Goal: Information Seeking & Learning: Learn about a topic

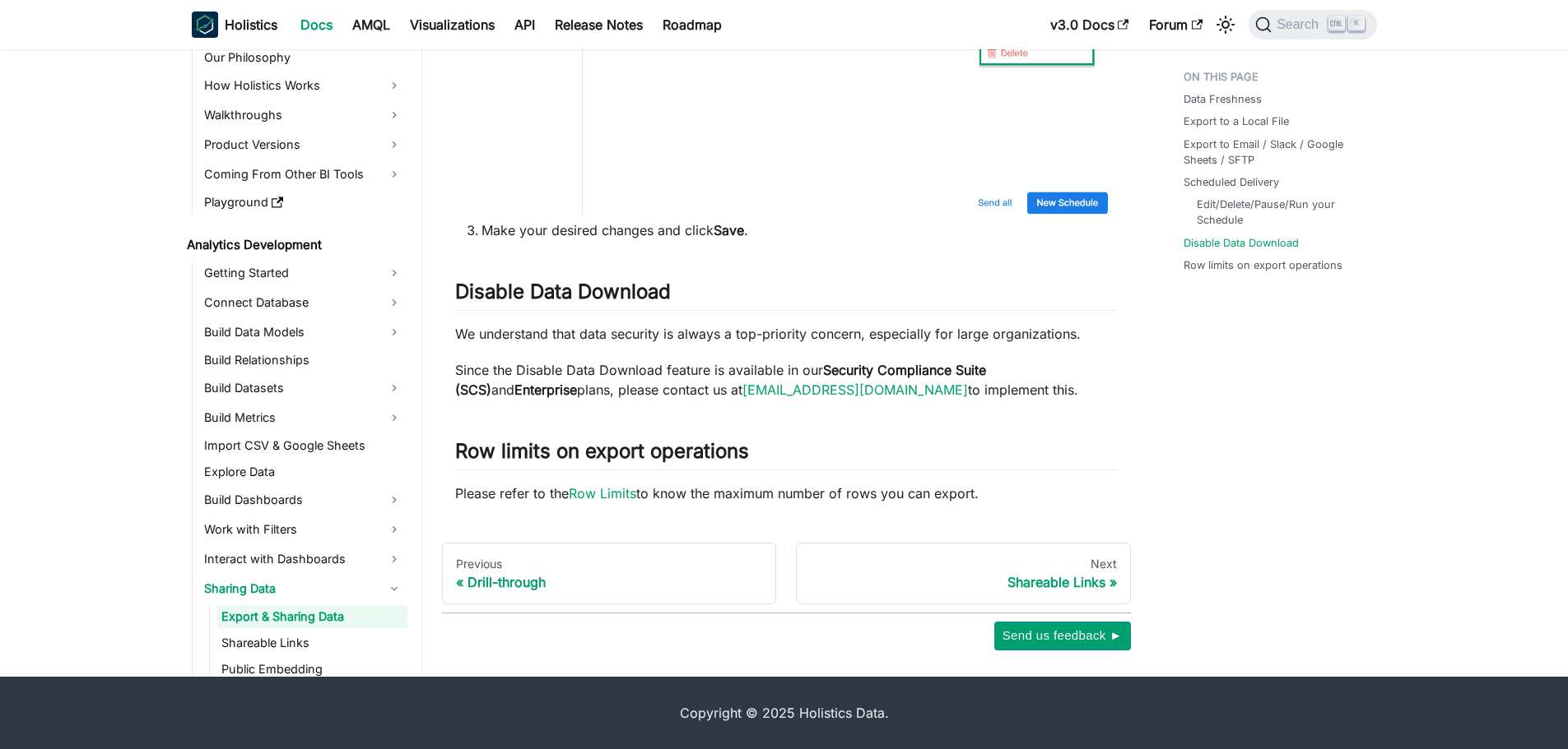
scroll to position [91, 0]
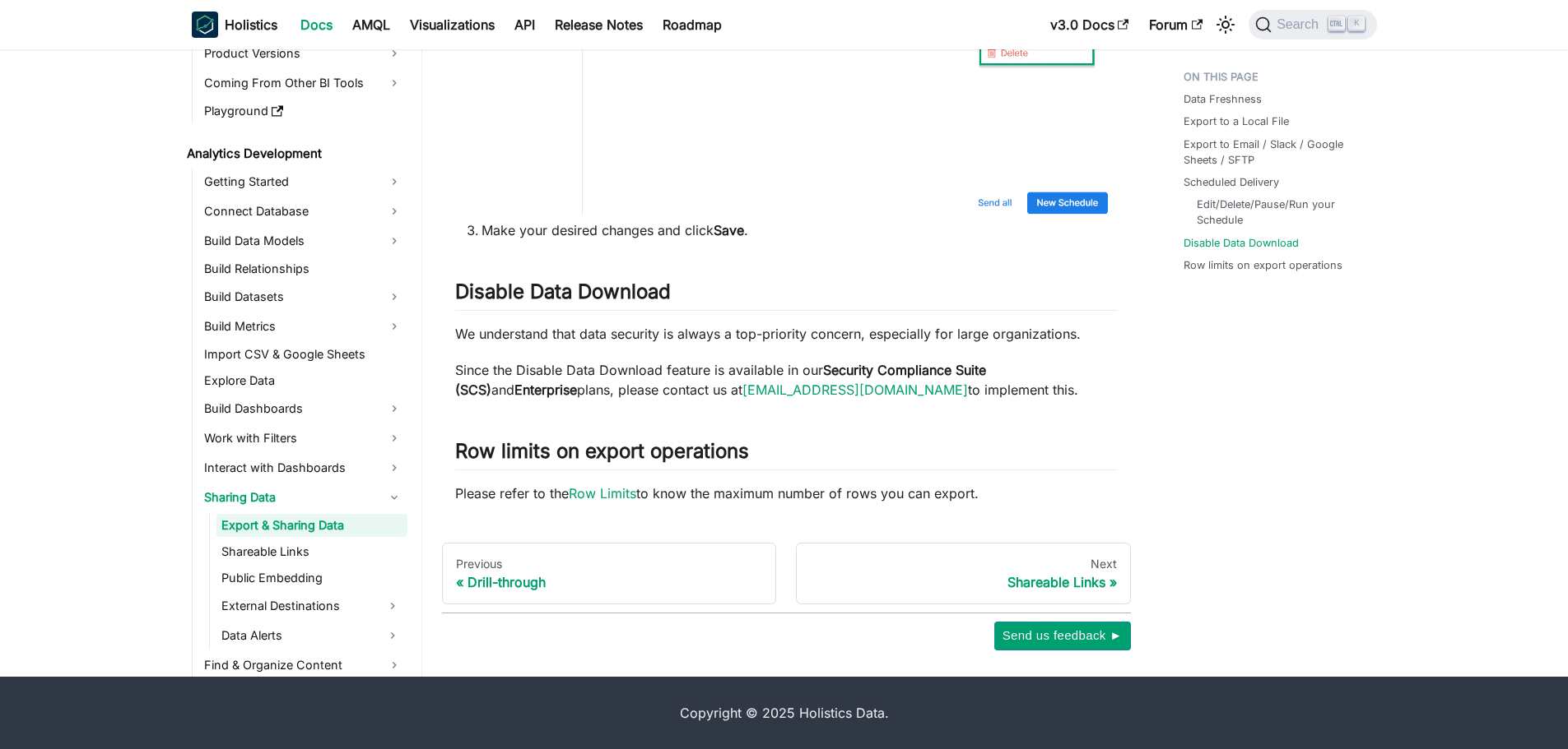
drag, startPoint x: 521, startPoint y: 371, endPoint x: 766, endPoint y: 366, distance: 245.1
click at [766, 366] on p "Since the Disable Data Download feature is available in our Security Compliance…" at bounding box center [786, 380] width 662 height 40
drag, startPoint x: 820, startPoint y: 369, endPoint x: 918, endPoint y: 371, distance: 98.0
click at [918, 371] on p "Since the Disable Data Download feature is available in our Security Compliance…" at bounding box center [786, 380] width 662 height 40
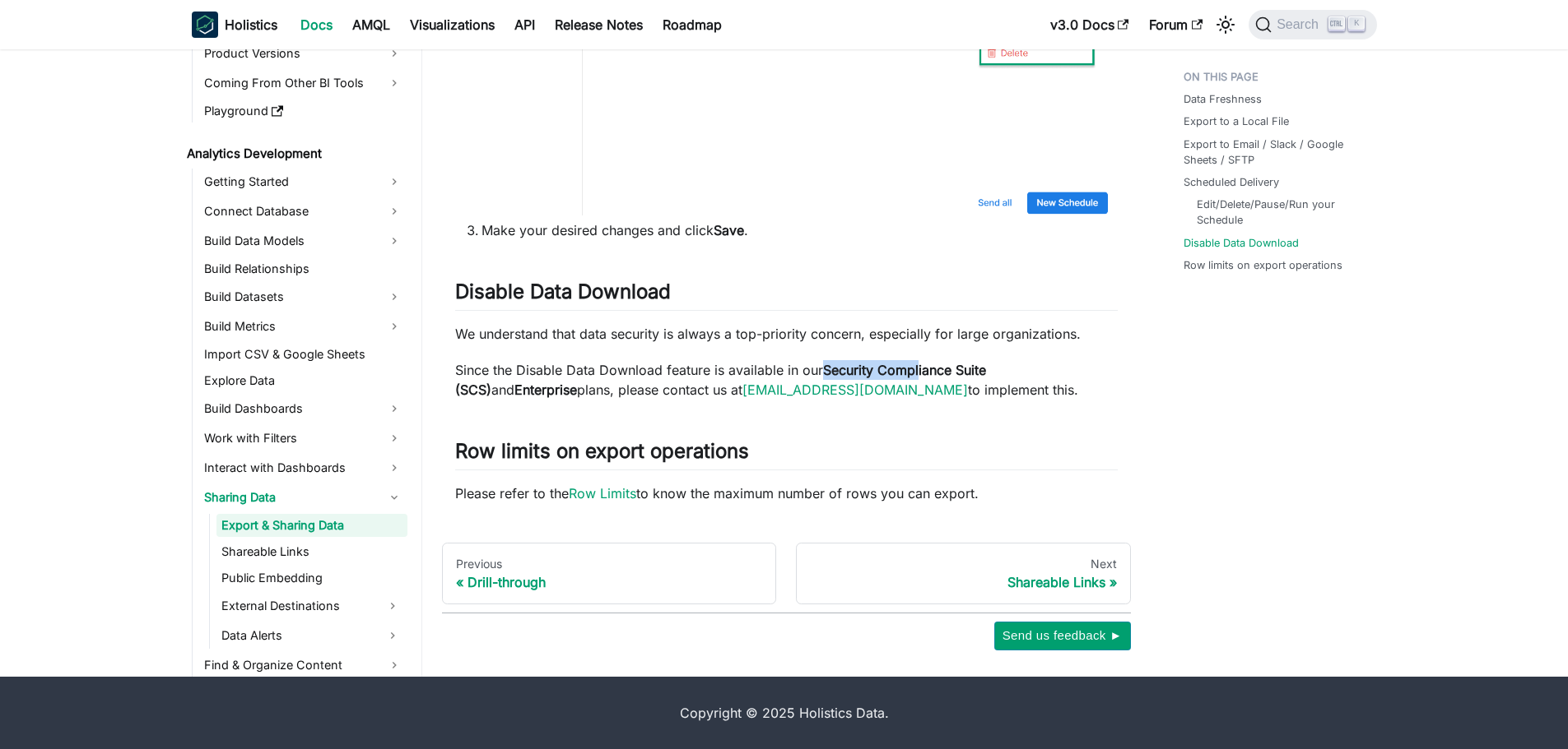
click at [918, 371] on strong "Security Compliance Suite (SCS)" at bounding box center [720, 379] width 531 height 37
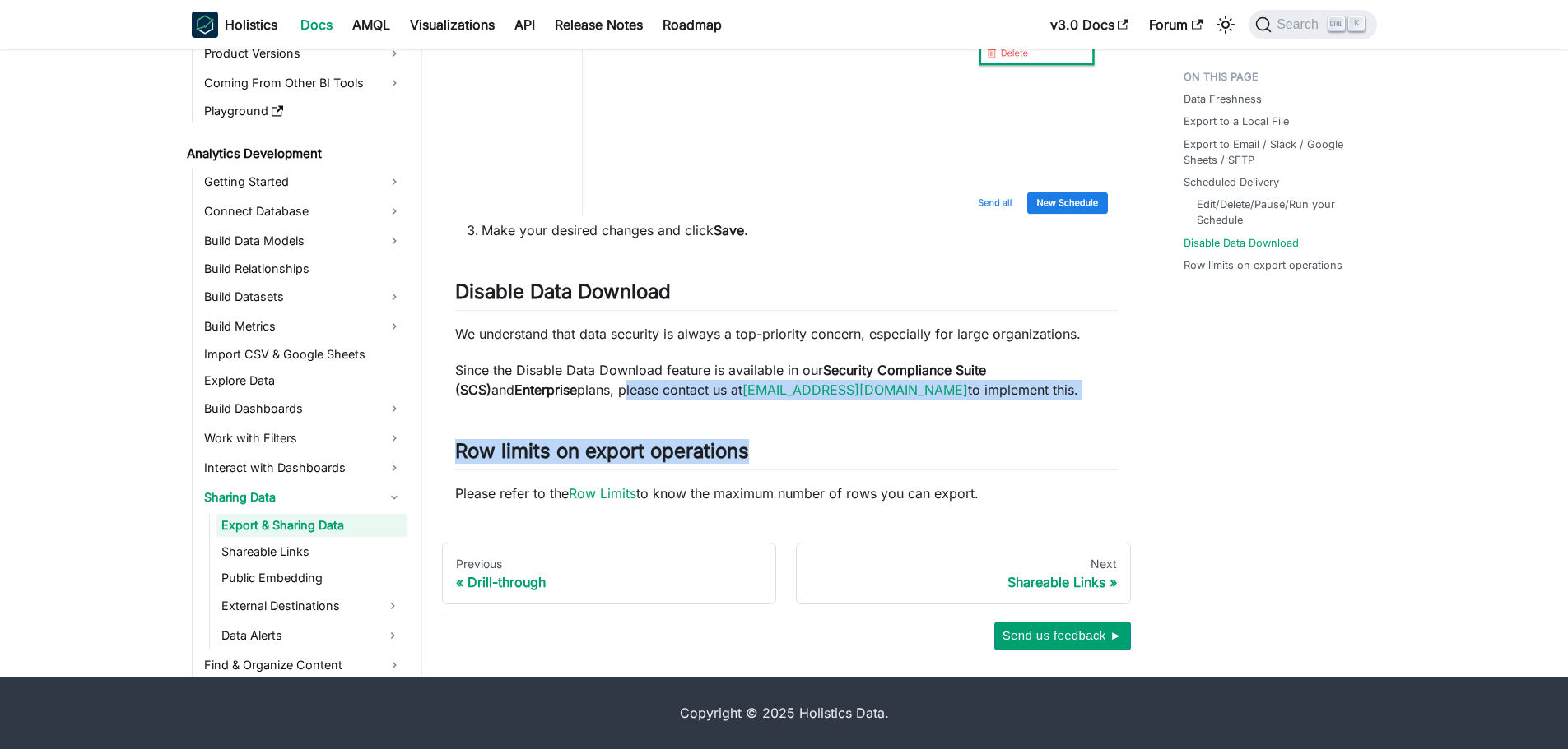
drag, startPoint x: 565, startPoint y: 387, endPoint x: 996, endPoint y: 400, distance: 431.2
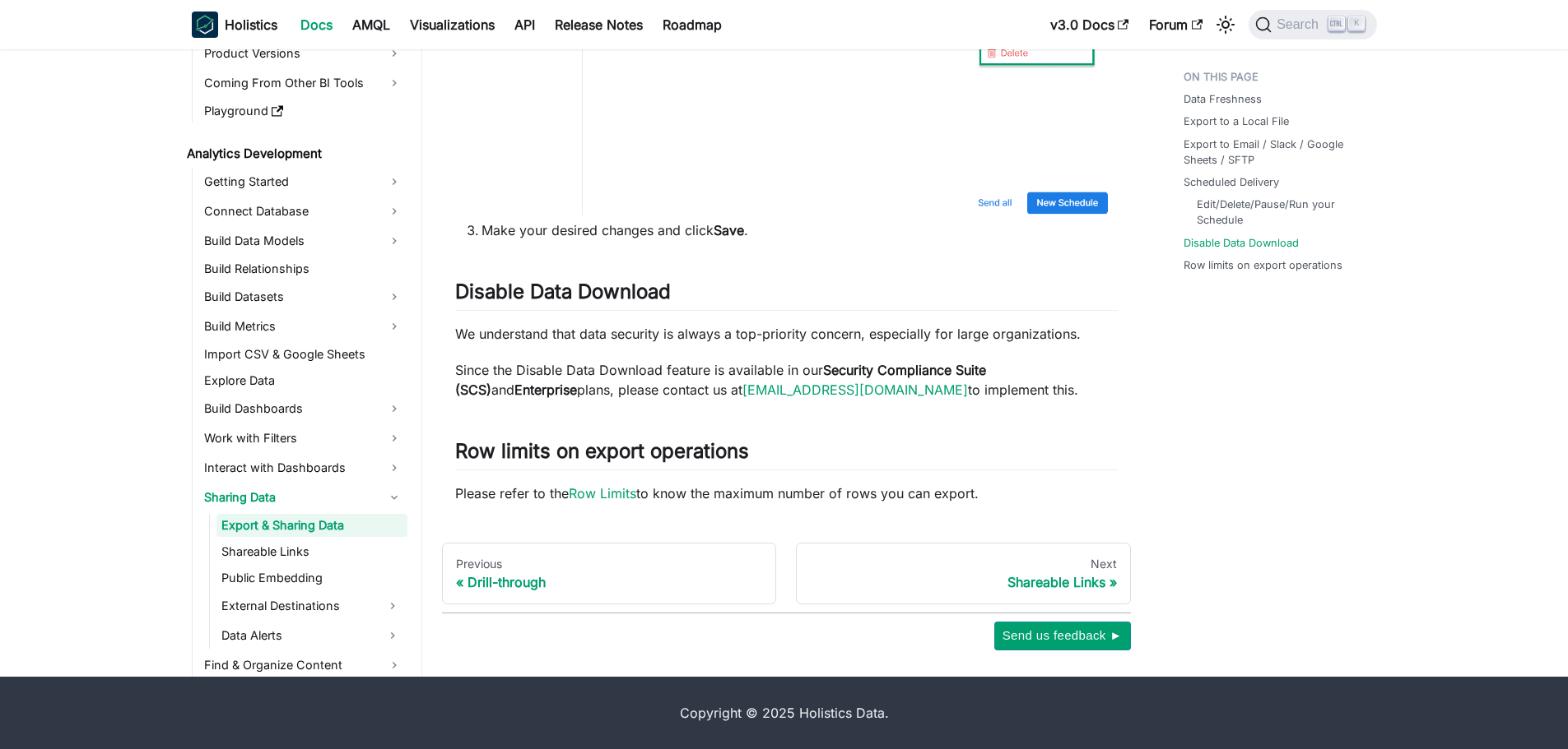
click at [316, 582] on link "Public Embedding" at bounding box center [311, 577] width 191 height 23
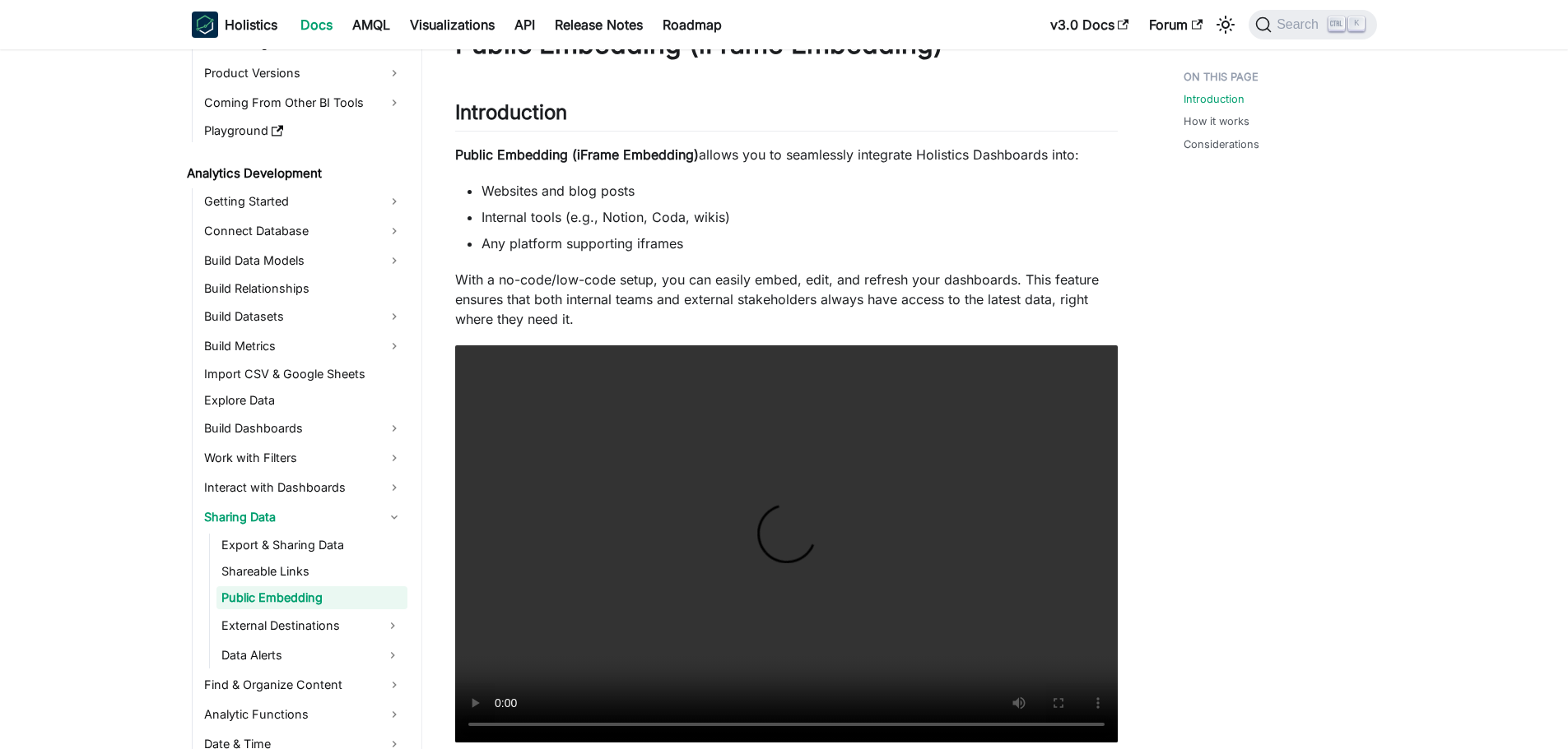
scroll to position [164, 0]
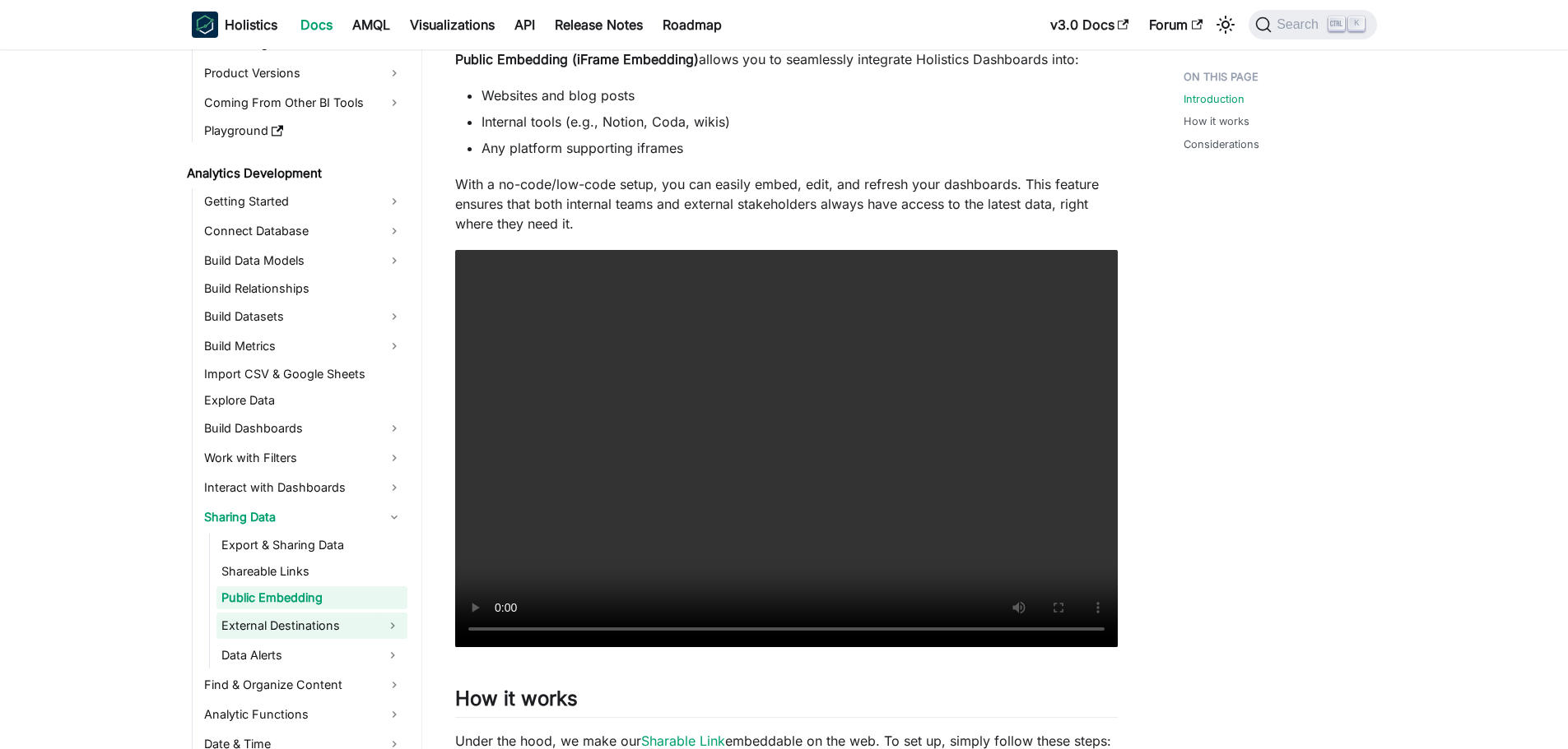
click at [399, 624] on button "Expand sidebar category 'External Destinations'" at bounding box center [392, 625] width 30 height 27
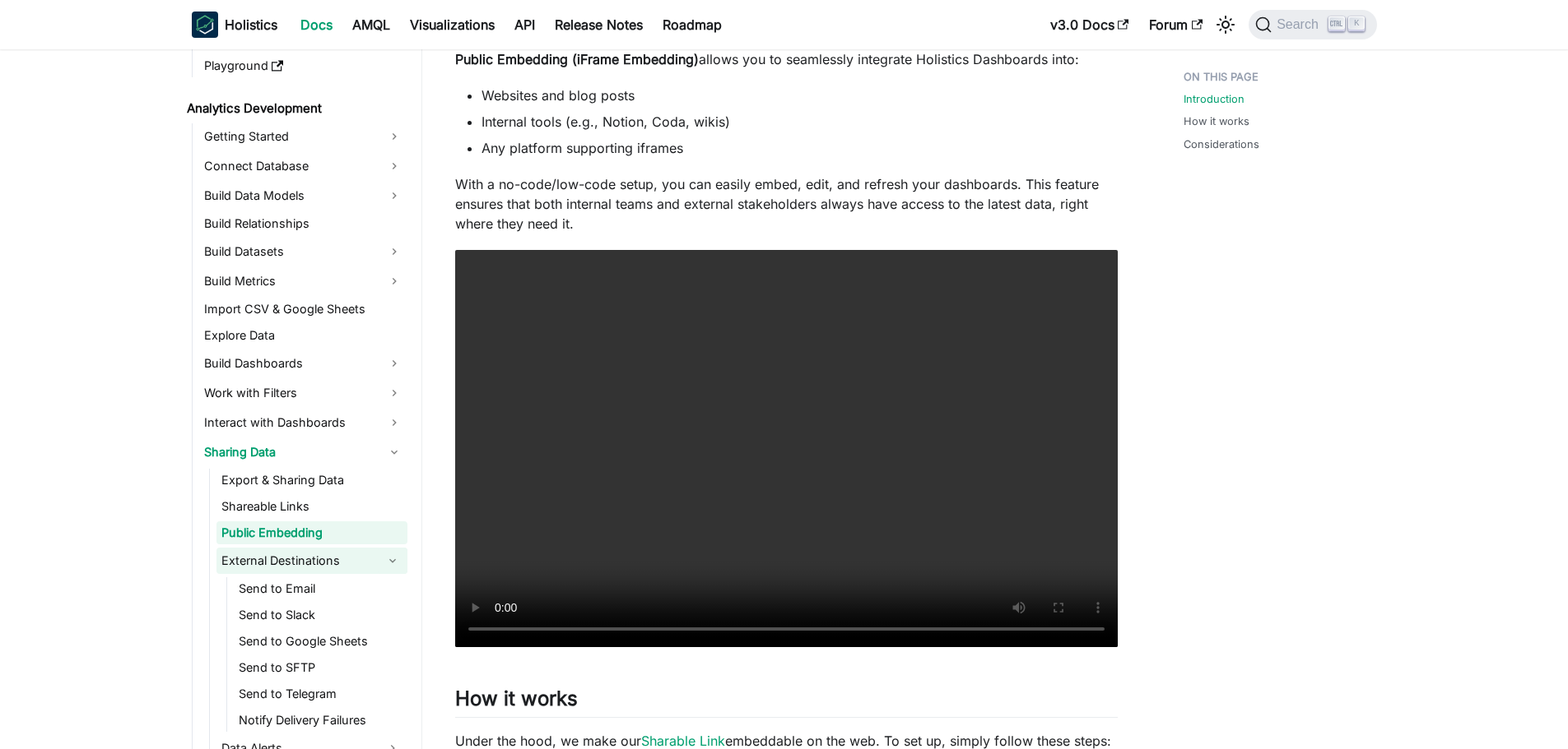
scroll to position [308, 0]
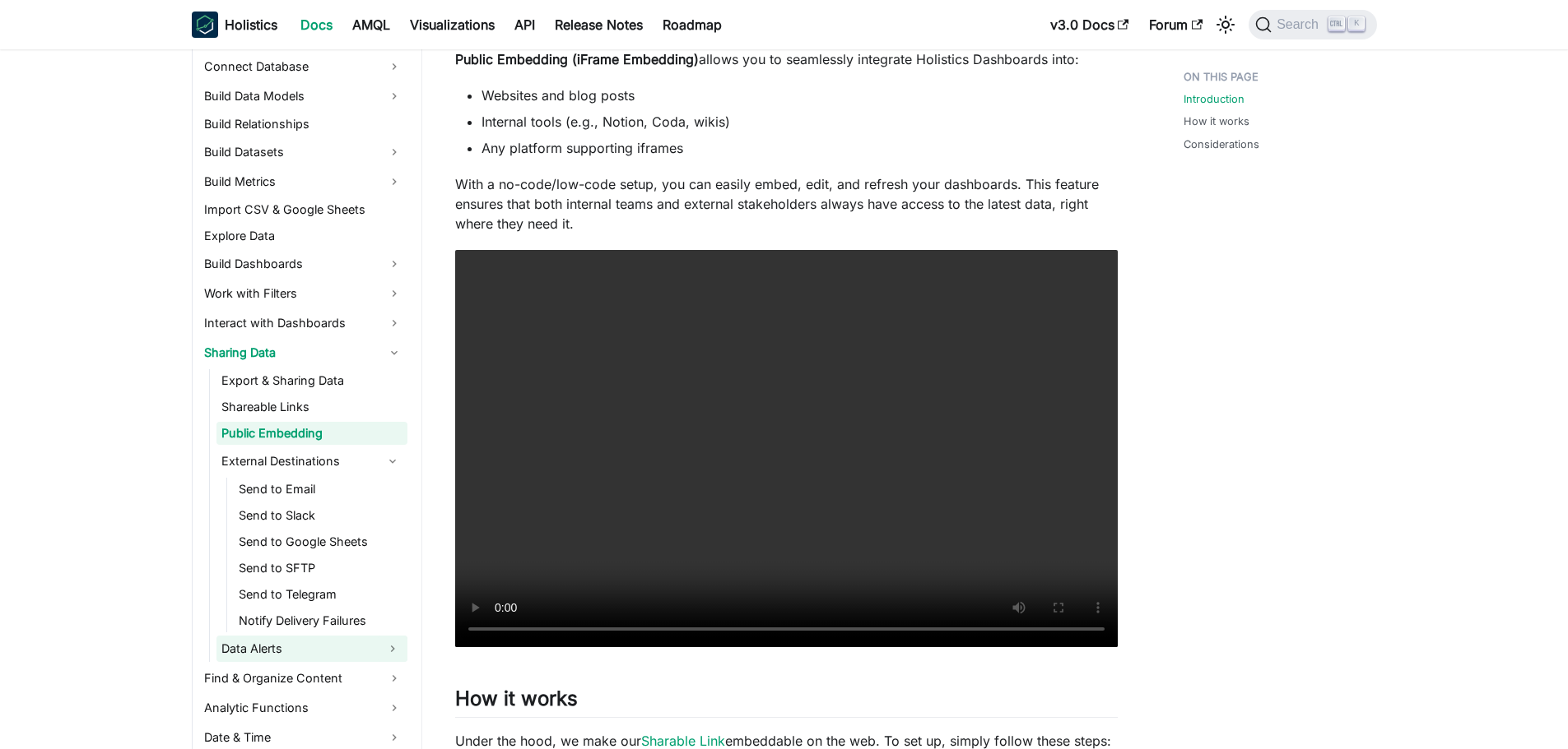
click at [392, 648] on button "Expand sidebar category 'Data Alerts'" at bounding box center [392, 648] width 30 height 27
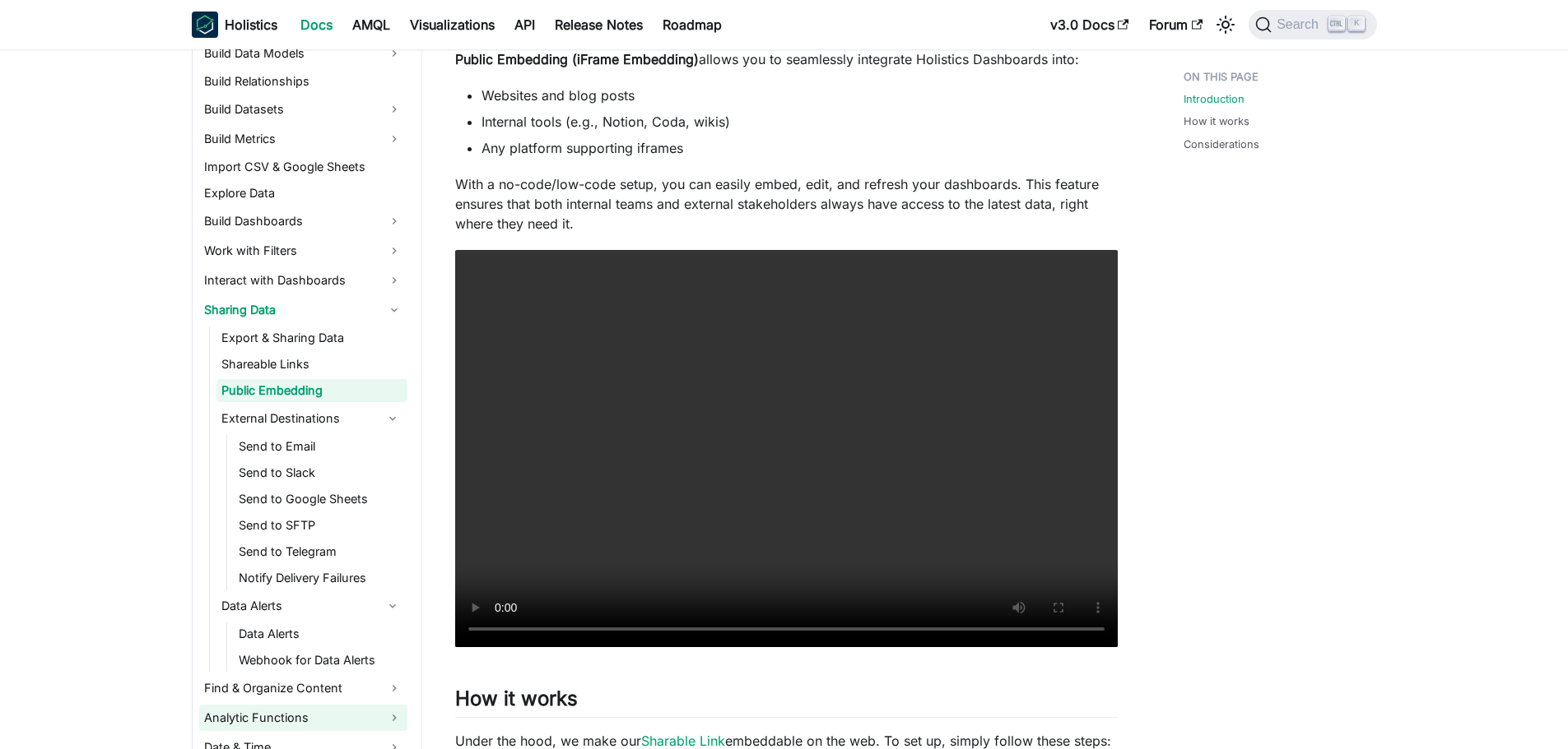
scroll to position [390, 0]
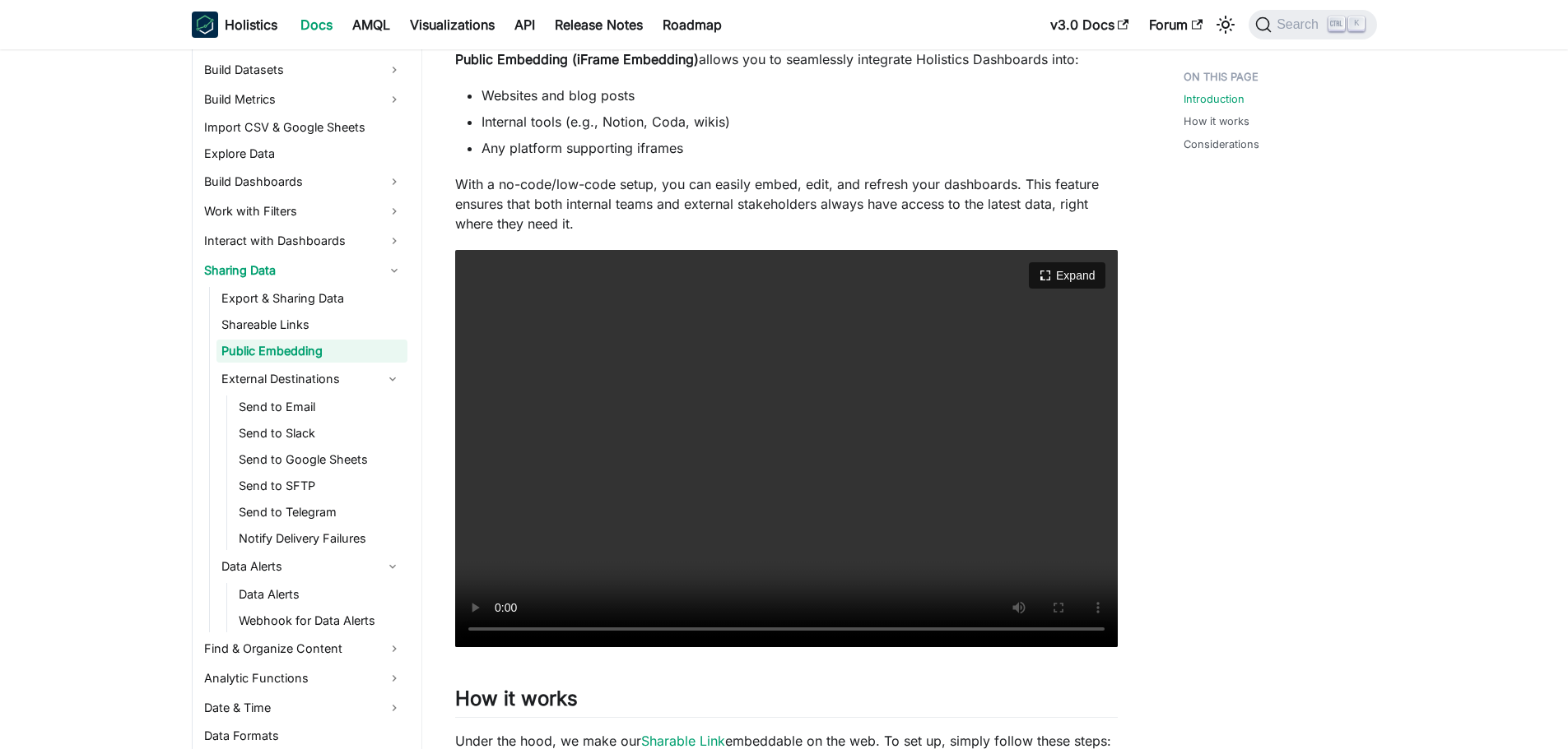
click at [847, 579] on video "Your browser does not support embedding video, but you can download it ." at bounding box center [786, 449] width 662 height 397
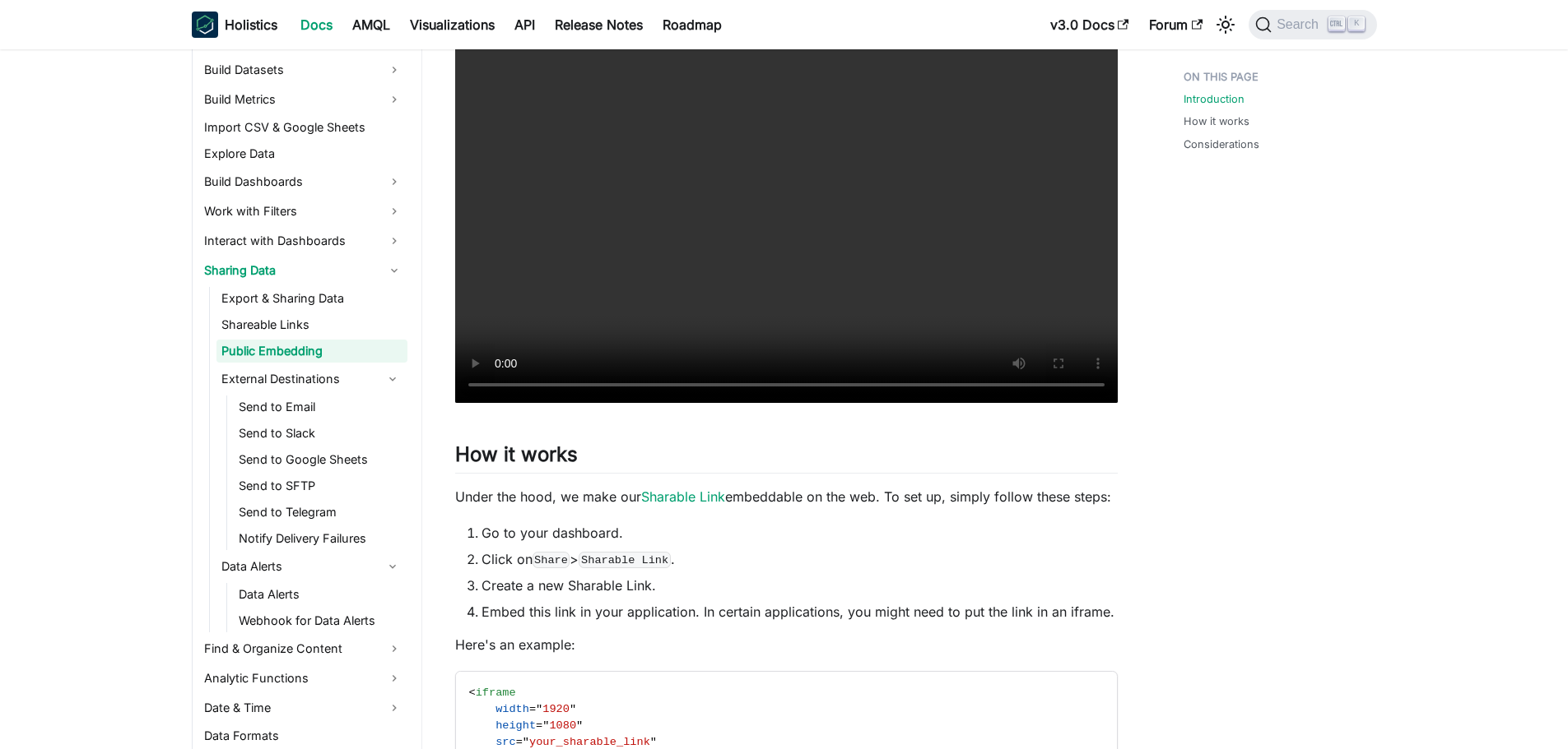
scroll to position [411, 0]
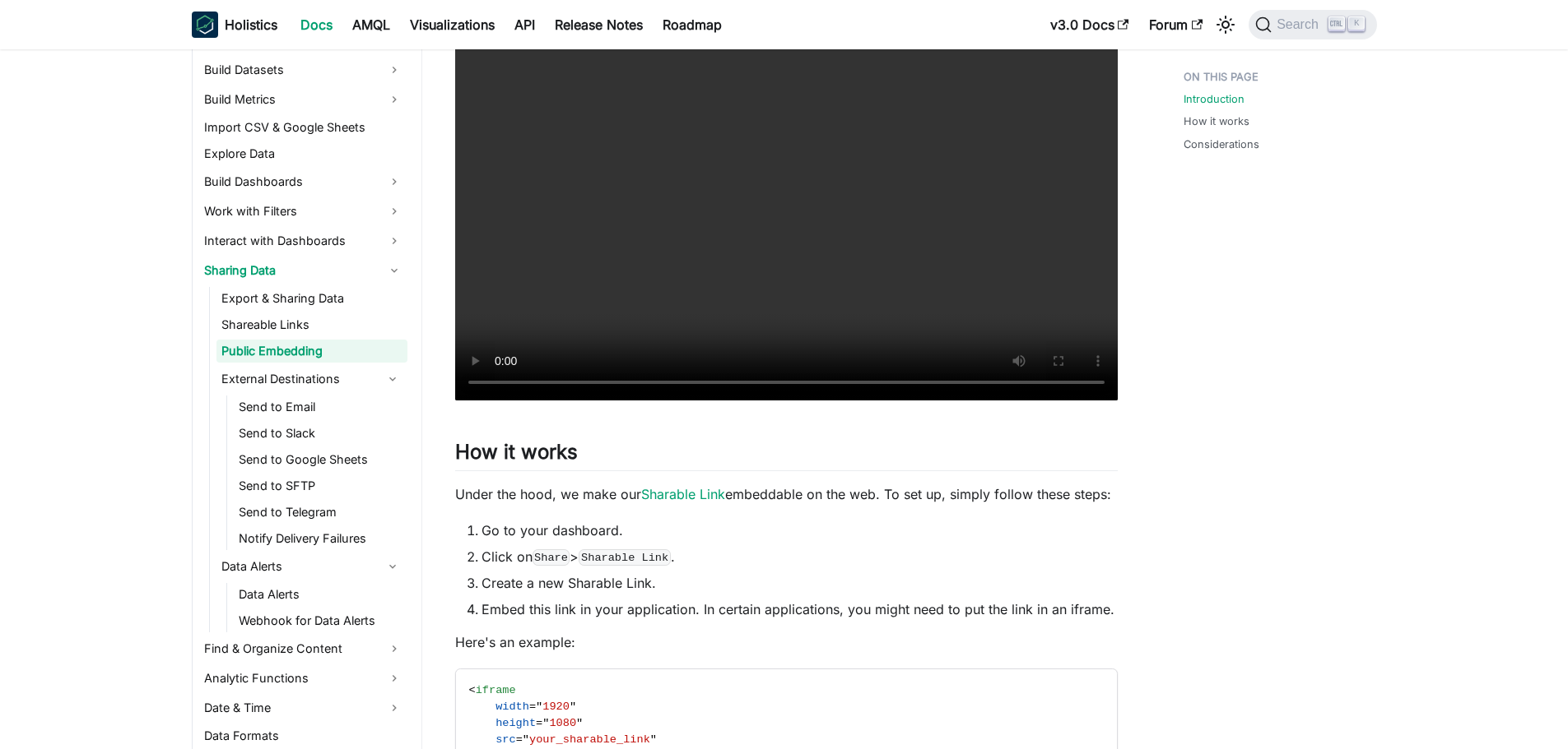
click at [1356, 374] on div "Introduction How it works Considerations" at bounding box center [1272, 492] width 243 height 1682
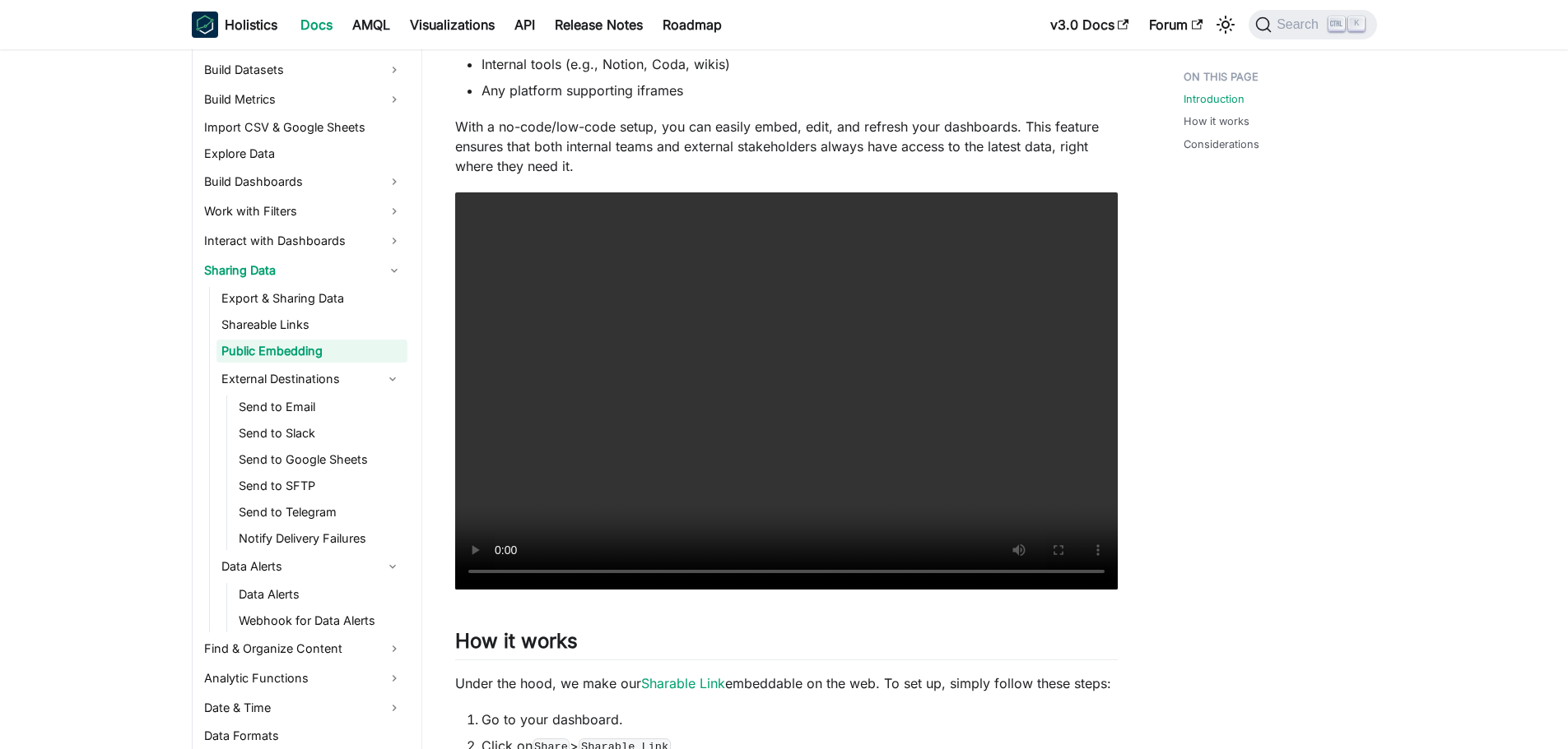
scroll to position [0, 0]
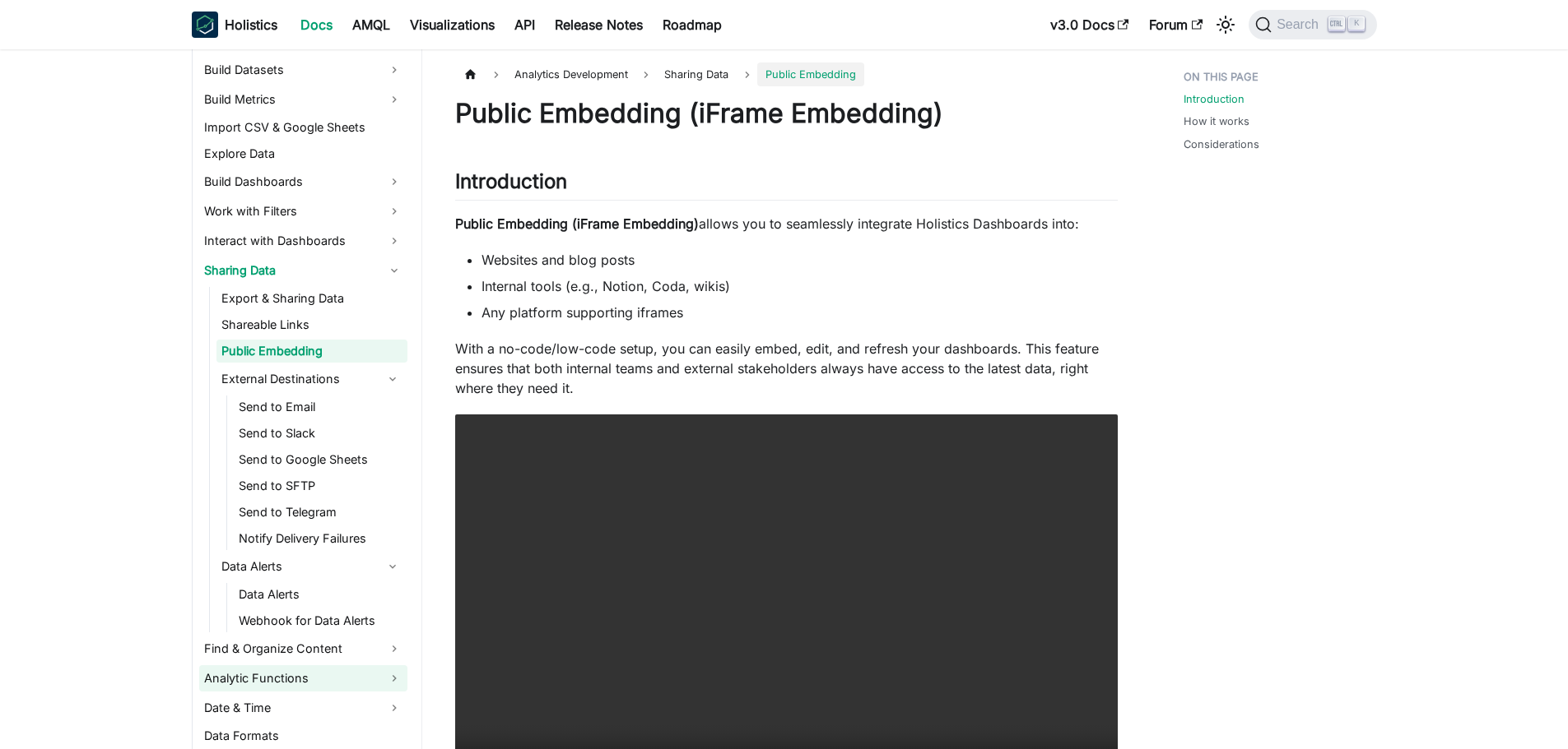
click at [401, 674] on link "Analytic Functions" at bounding box center [303, 678] width 209 height 27
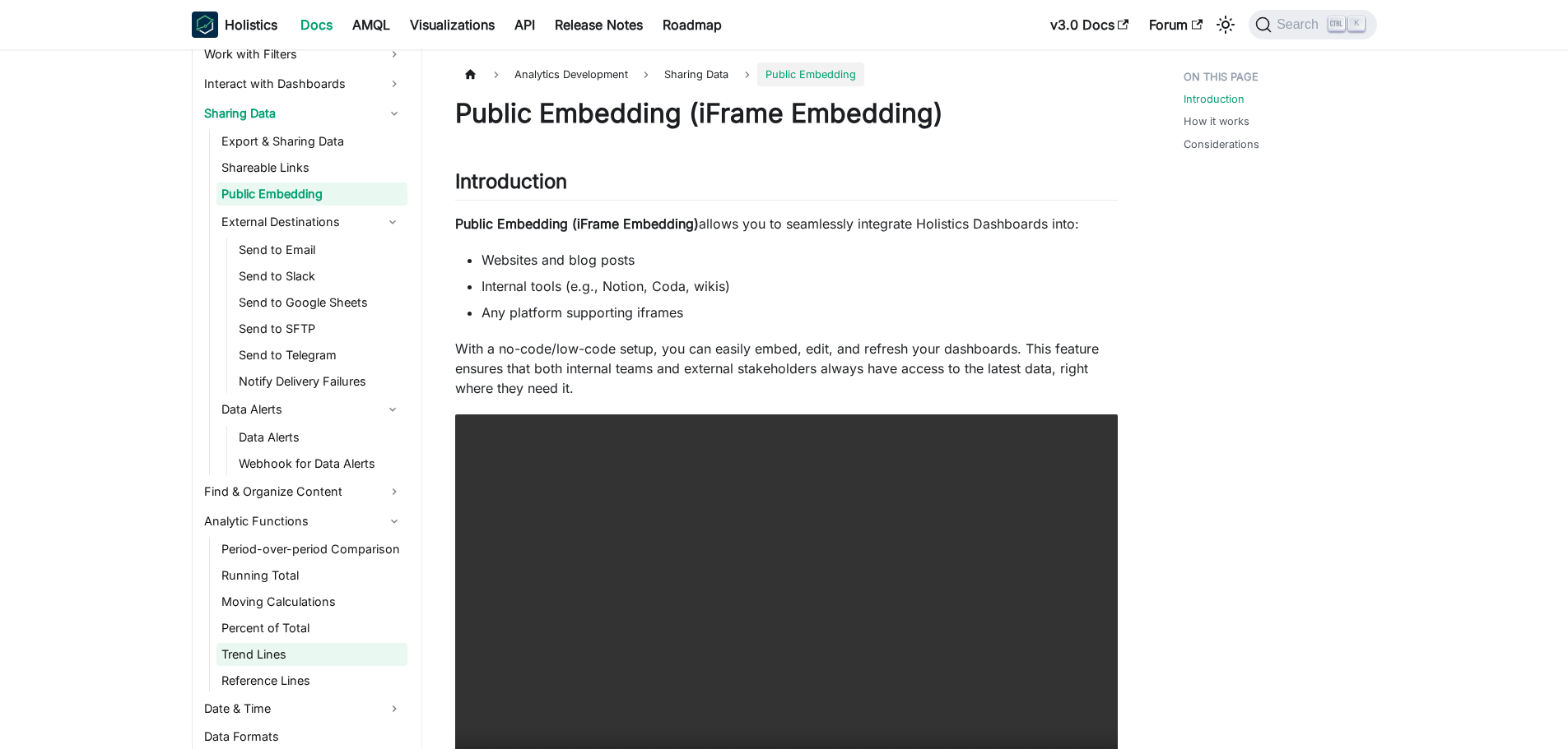
scroll to position [555, 0]
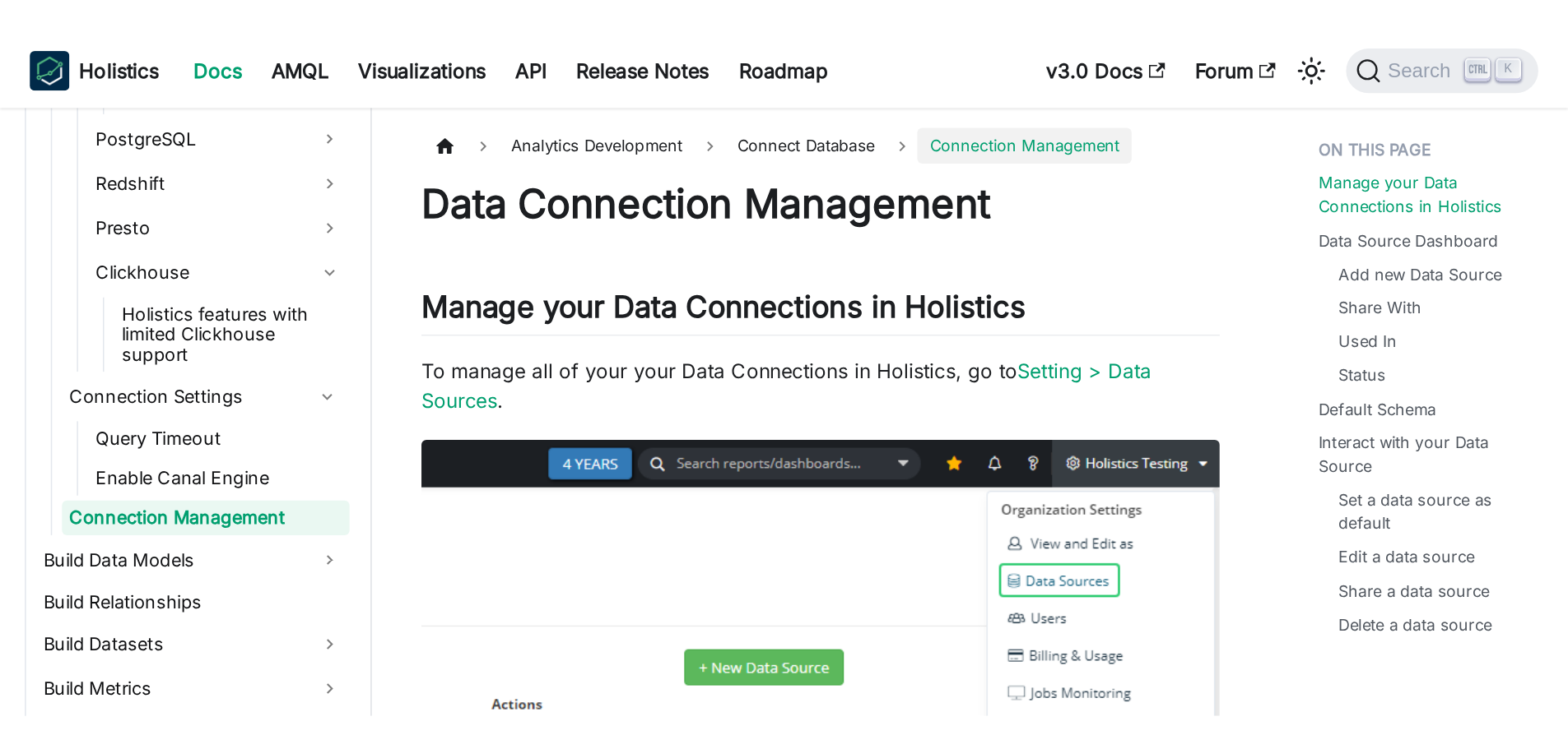
scroll to position [776, 0]
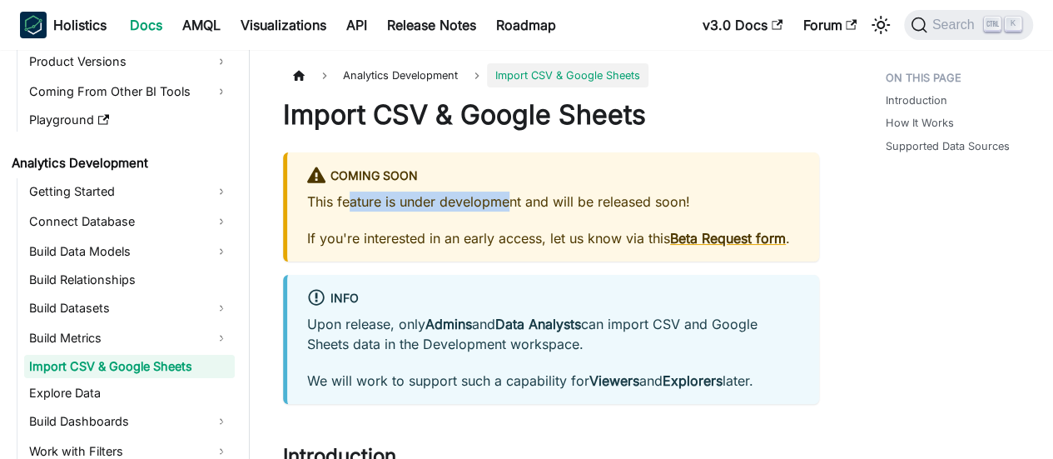
drag, startPoint x: 352, startPoint y: 192, endPoint x: 613, endPoint y: 201, distance: 261.5
click at [602, 200] on p "This feature is under development and will be released soon!" at bounding box center [553, 201] width 492 height 20
click at [613, 201] on p "This feature is under development and will be released soon!" at bounding box center [553, 201] width 492 height 20
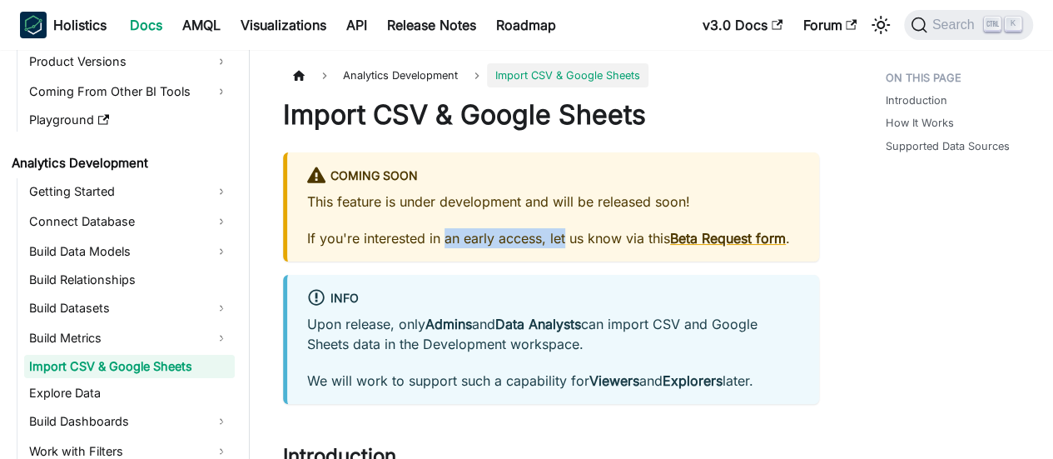
click at [574, 245] on div "This feature is under development and will be released soon! If you're interest…" at bounding box center [553, 219] width 492 height 57
click at [576, 245] on p "If you're interested in an early access, let us know via this Beta Request form…" at bounding box center [553, 238] width 492 height 20
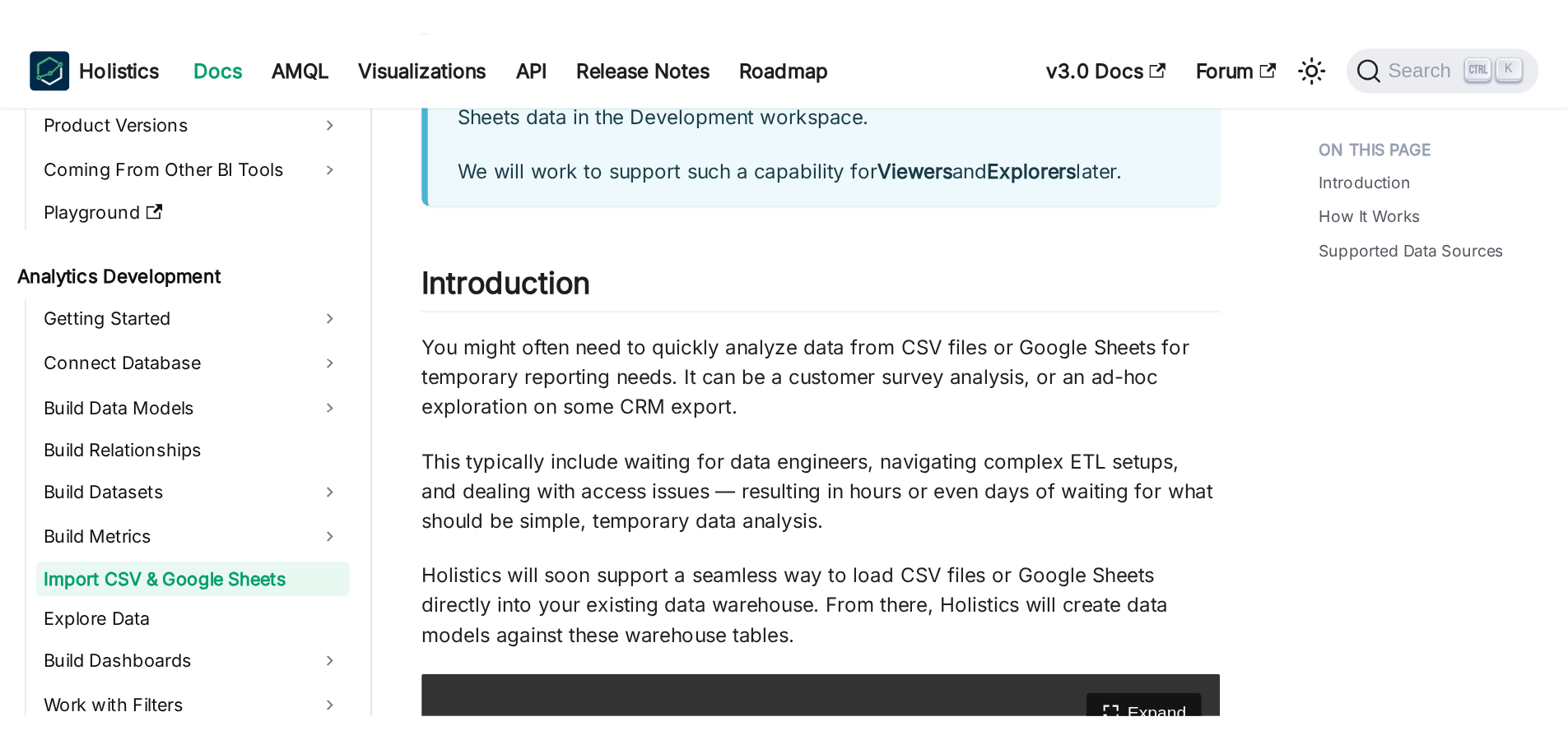
scroll to position [493, 0]
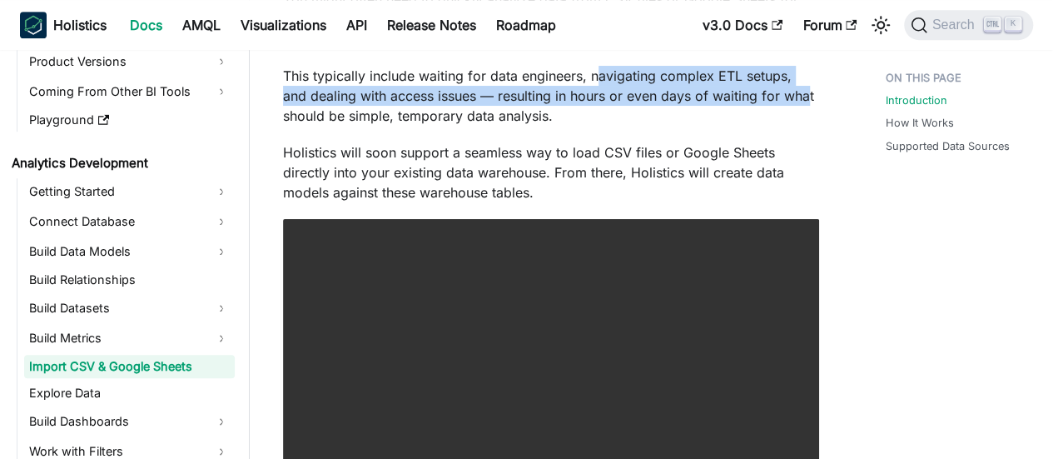
drag, startPoint x: 596, startPoint y: 75, endPoint x: 780, endPoint y: 117, distance: 188.8
click at [778, 104] on p "This typically include waiting for data engineers, navigating complex ETL setup…" at bounding box center [551, 96] width 536 height 60
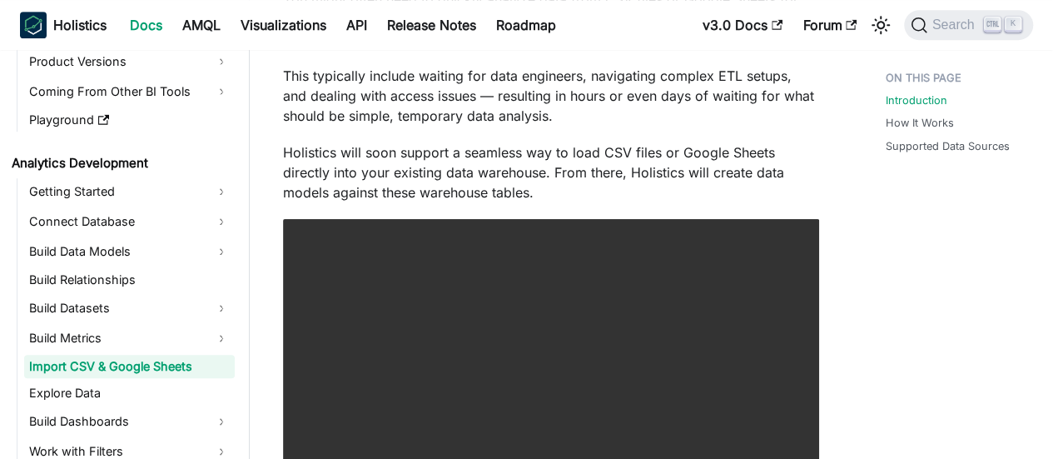
click at [777, 134] on div "Import CSV & Google Sheets Coming Soon This feature is under development and wi…" at bounding box center [551, 439] width 536 height 1680
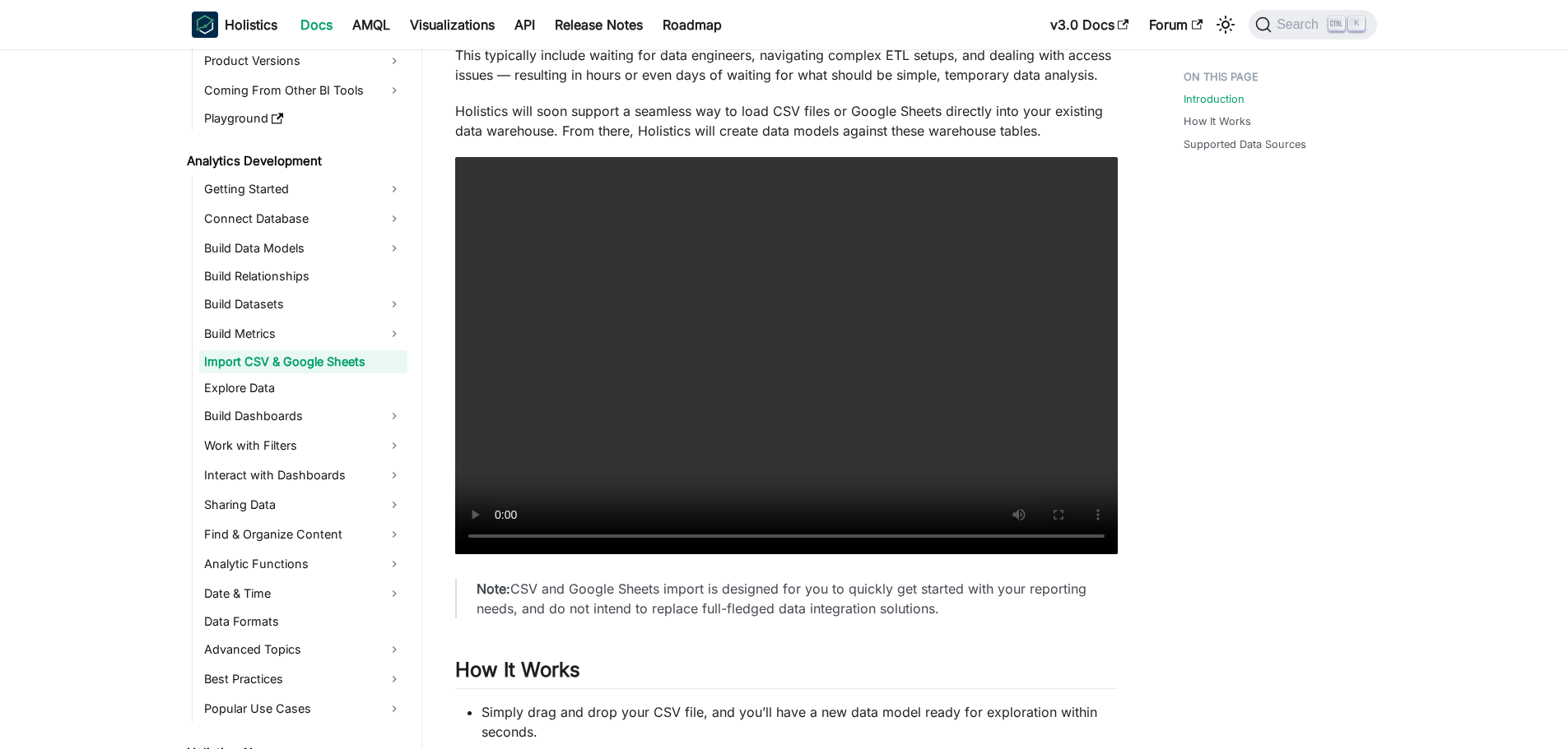
scroll to position [157, 0]
click at [1040, 194] on main "Analytics Development Import CSV & Google Sheets On this page Import CSV & Goog…" at bounding box center [995, 465] width 1146 height 1818
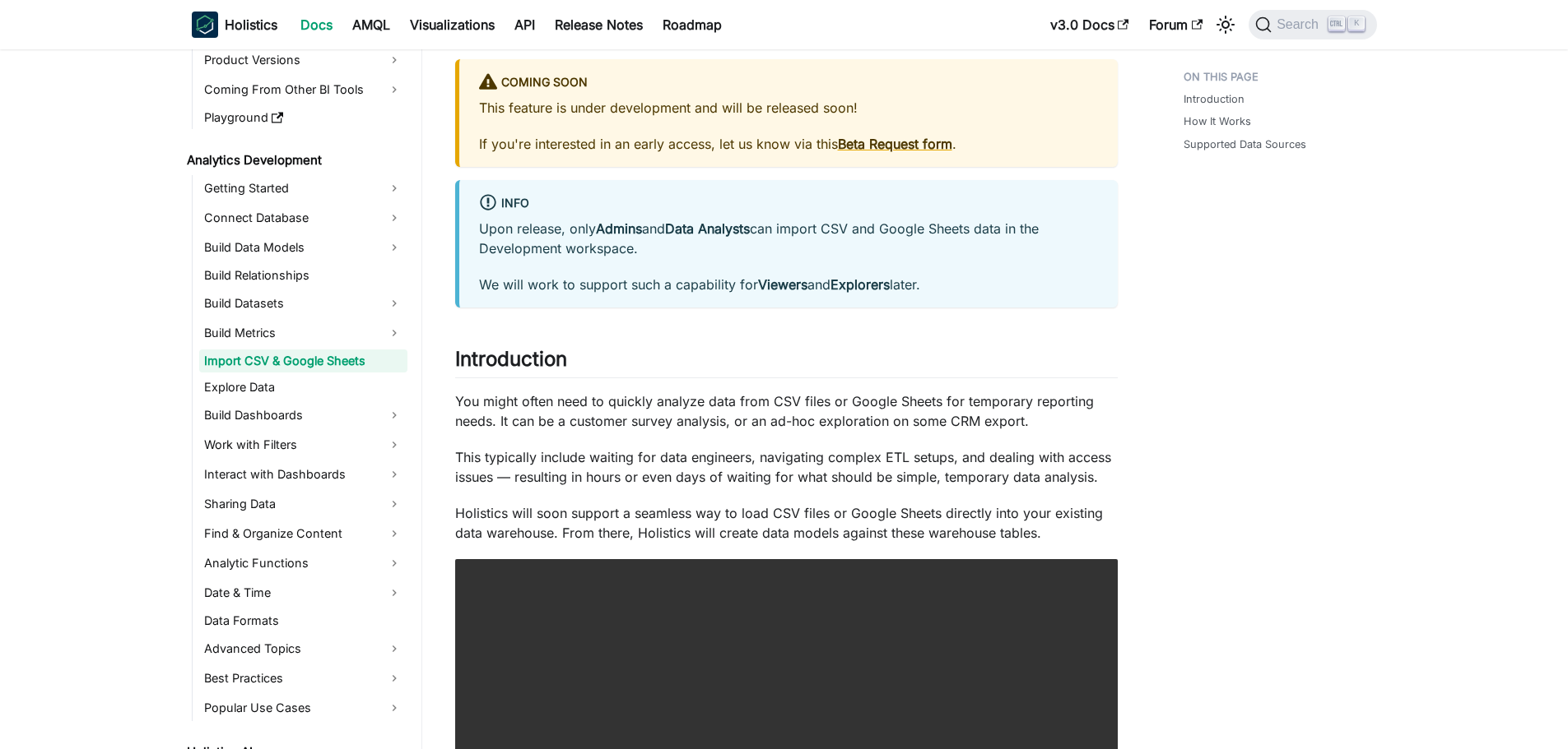
scroll to position [0, 0]
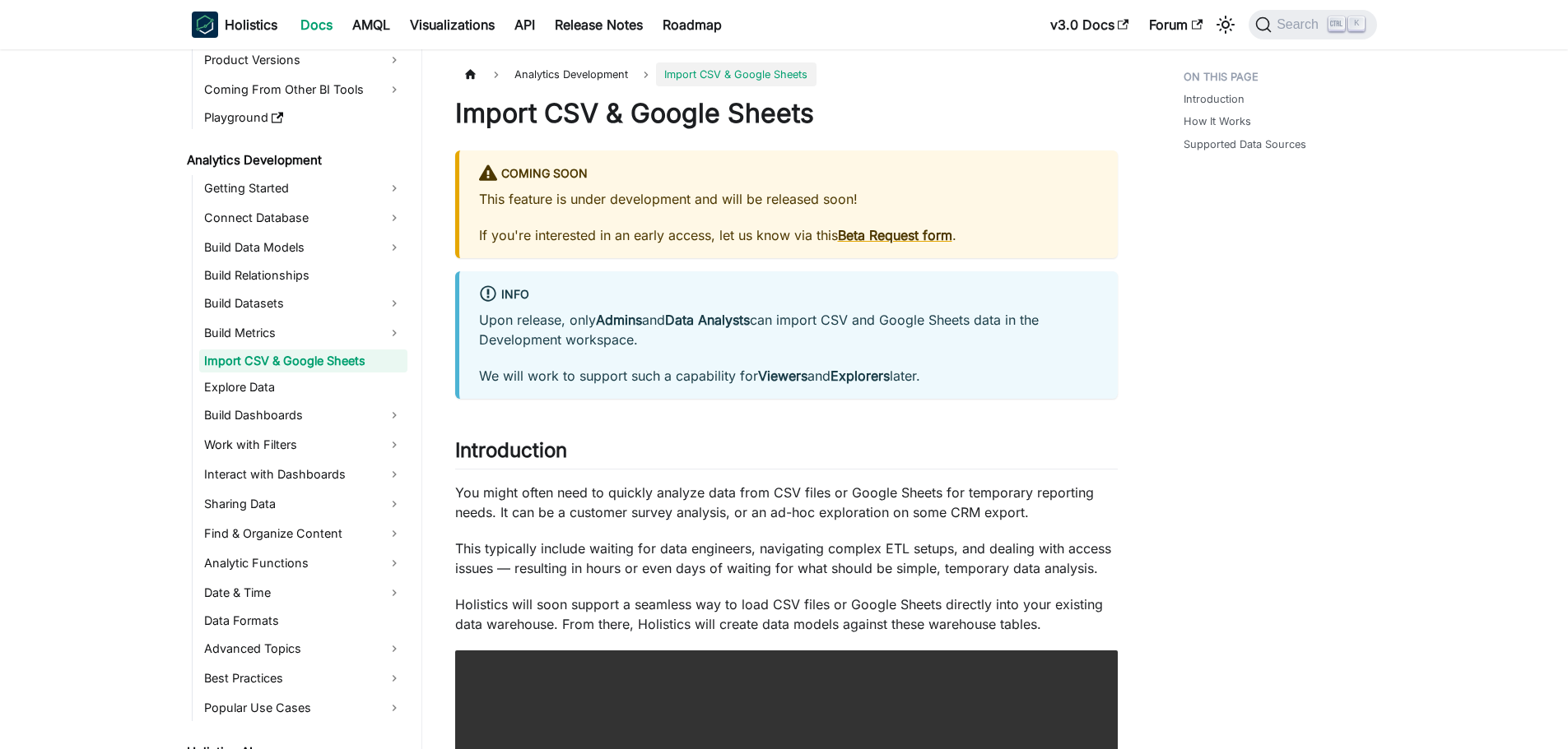
drag, startPoint x: 758, startPoint y: 375, endPoint x: 989, endPoint y: 382, distance: 231.1
click at [989, 382] on p "We will work to support such a capability for Viewers and Explorers later." at bounding box center [788, 375] width 619 height 20
drag, startPoint x: 957, startPoint y: 385, endPoint x: 630, endPoint y: 383, distance: 327.0
click at [630, 383] on p "We will work to support such a capability for Viewers and Explorers later." at bounding box center [788, 375] width 619 height 20
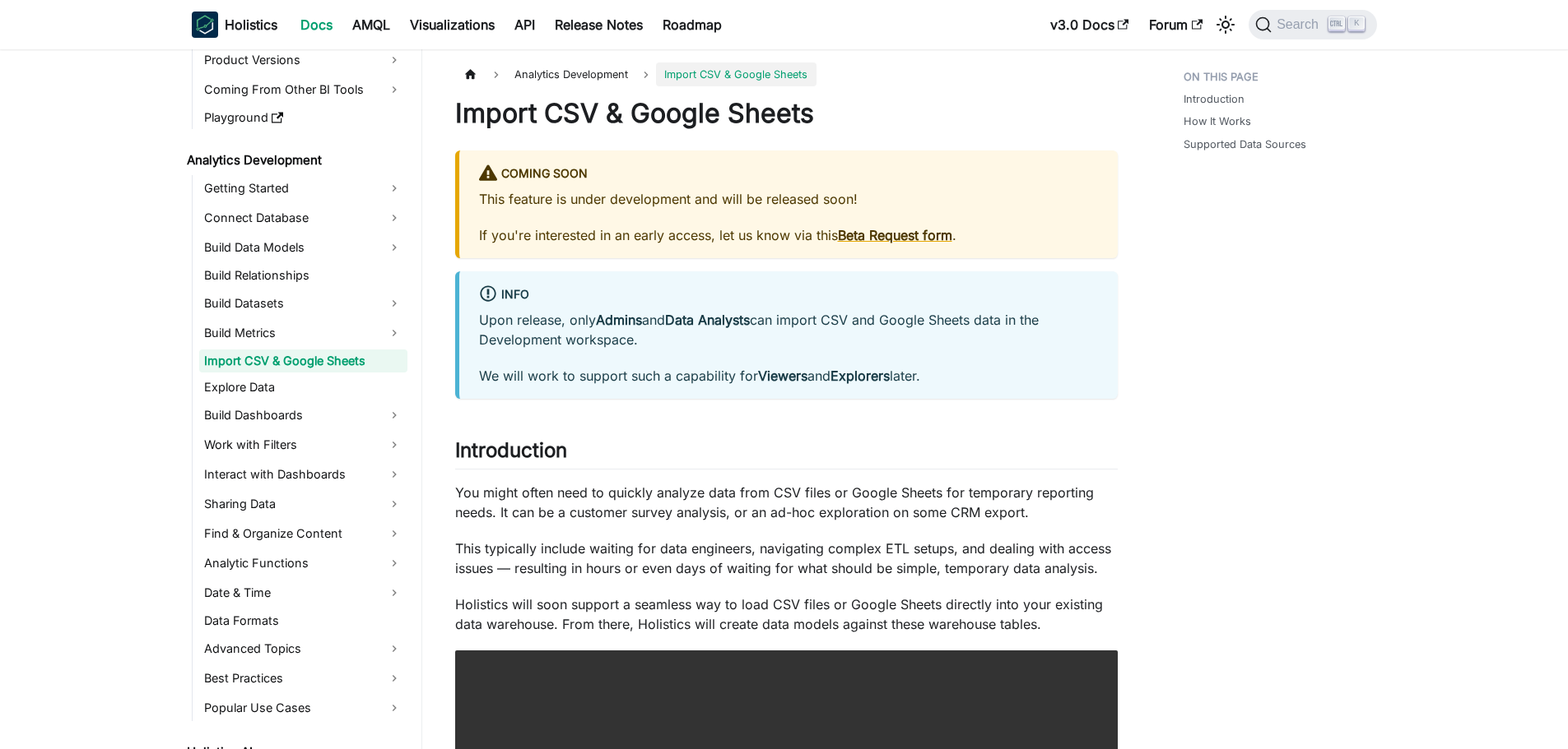
click at [630, 383] on p "We will work to support such a capability for Viewers and Explorers later." at bounding box center [788, 375] width 619 height 20
click at [300, 336] on link "Build Metrics" at bounding box center [303, 333] width 209 height 27
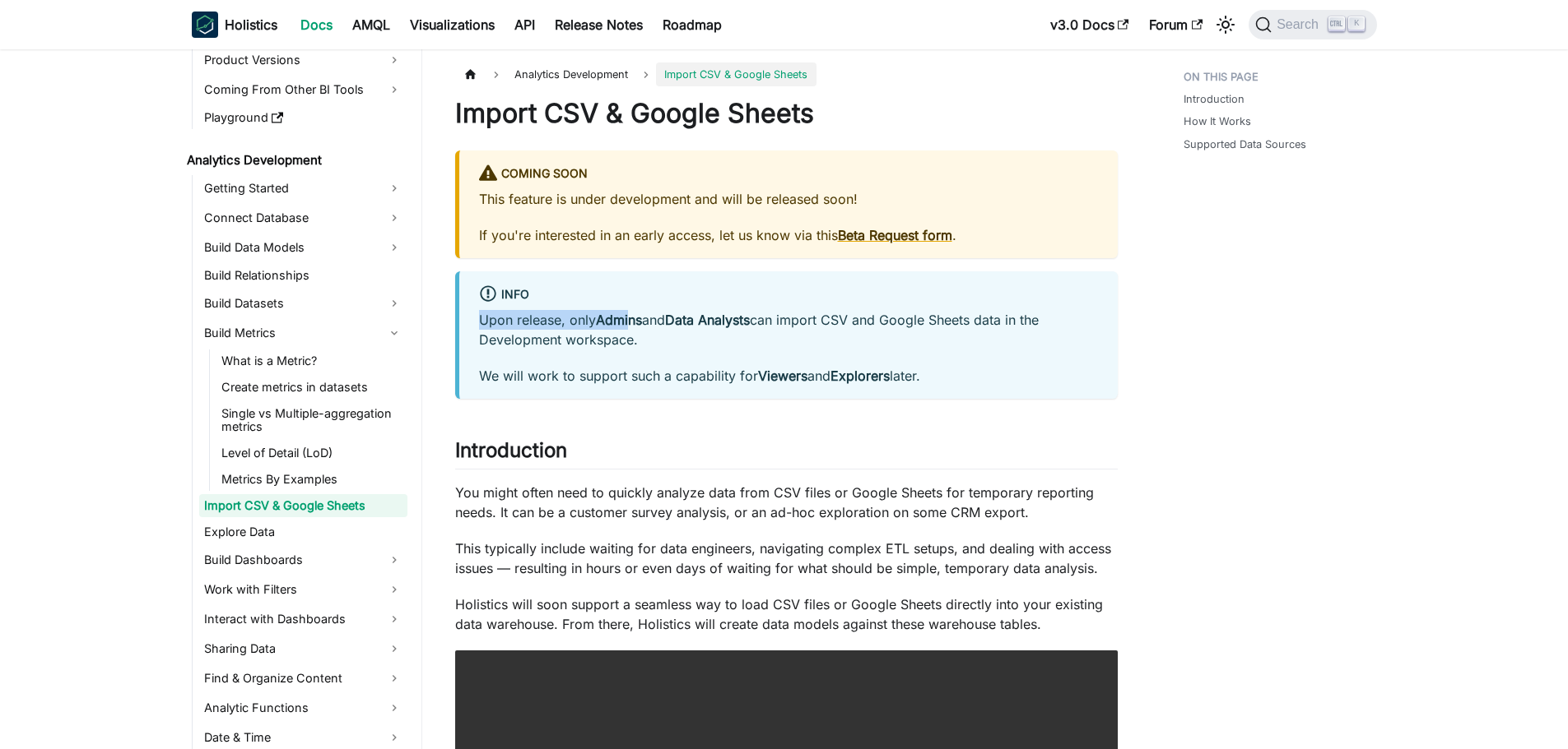
drag, startPoint x: 471, startPoint y: 321, endPoint x: 631, endPoint y: 321, distance: 160.0
click at [631, 321] on div "info Upon release, only Admins and Data Analysts can import CSV and Google Shee…" at bounding box center [786, 335] width 662 height 127
drag, startPoint x: 637, startPoint y: 337, endPoint x: 686, endPoint y: 318, distance: 52.6
click at [651, 318] on p "Upon release, only Admins and Data Analysts can import CSV and Google Sheets da…" at bounding box center [788, 330] width 619 height 40
click at [780, 318] on p "Upon release, only Admins and Data Analysts can import CSV and Google Sheets da…" at bounding box center [788, 330] width 619 height 40
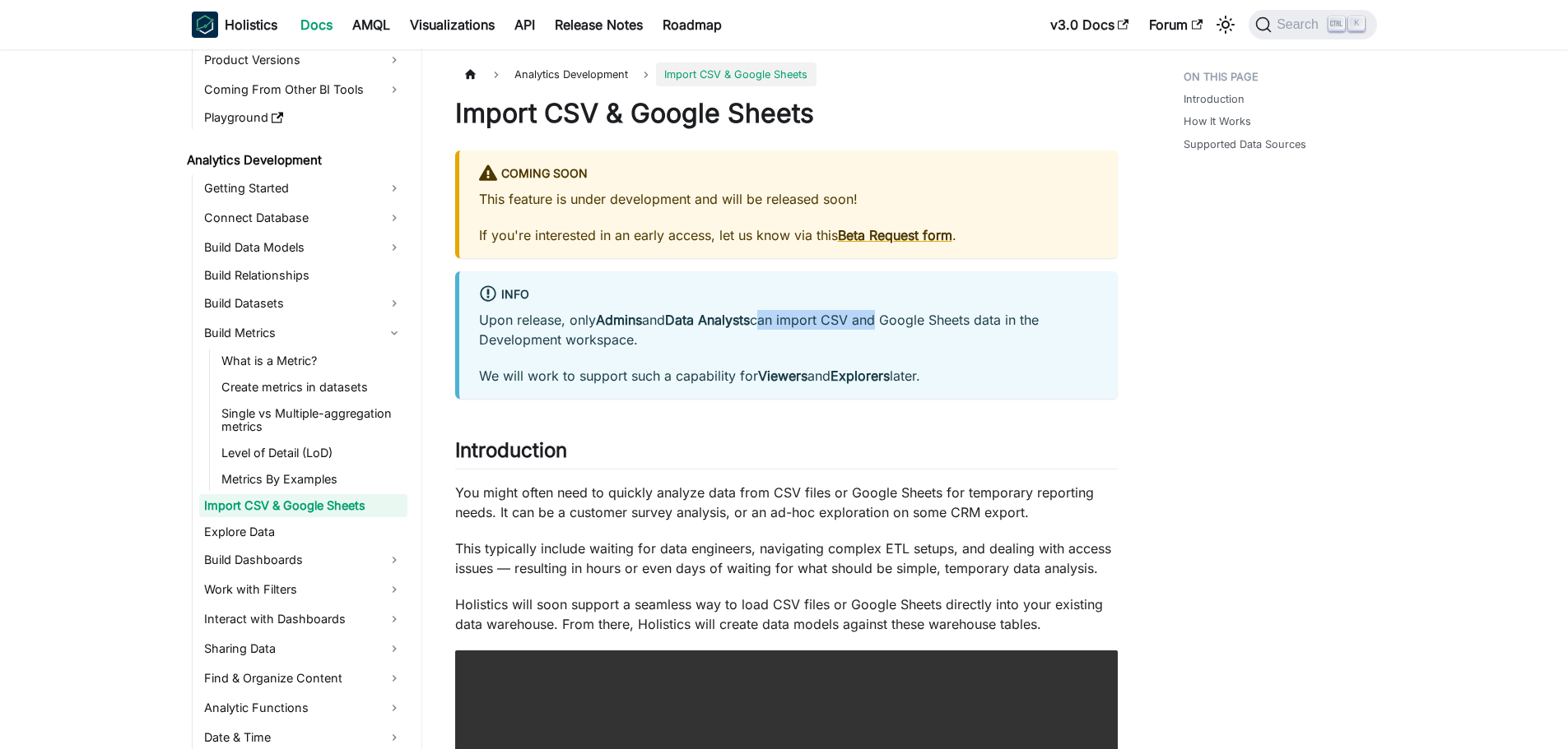
drag, startPoint x: 766, startPoint y: 319, endPoint x: 885, endPoint y: 320, distance: 119.0
click at [885, 320] on p "Upon release, only Admins and Data Analysts can import CSV and Google Sheets da…" at bounding box center [788, 330] width 619 height 40
drag, startPoint x: 894, startPoint y: 319, endPoint x: 1004, endPoint y: 352, distance: 114.8
click at [1004, 352] on div "Upon release, only Admins and Data Analysts can import CSV and Google Sheets da…" at bounding box center [788, 348] width 619 height 76
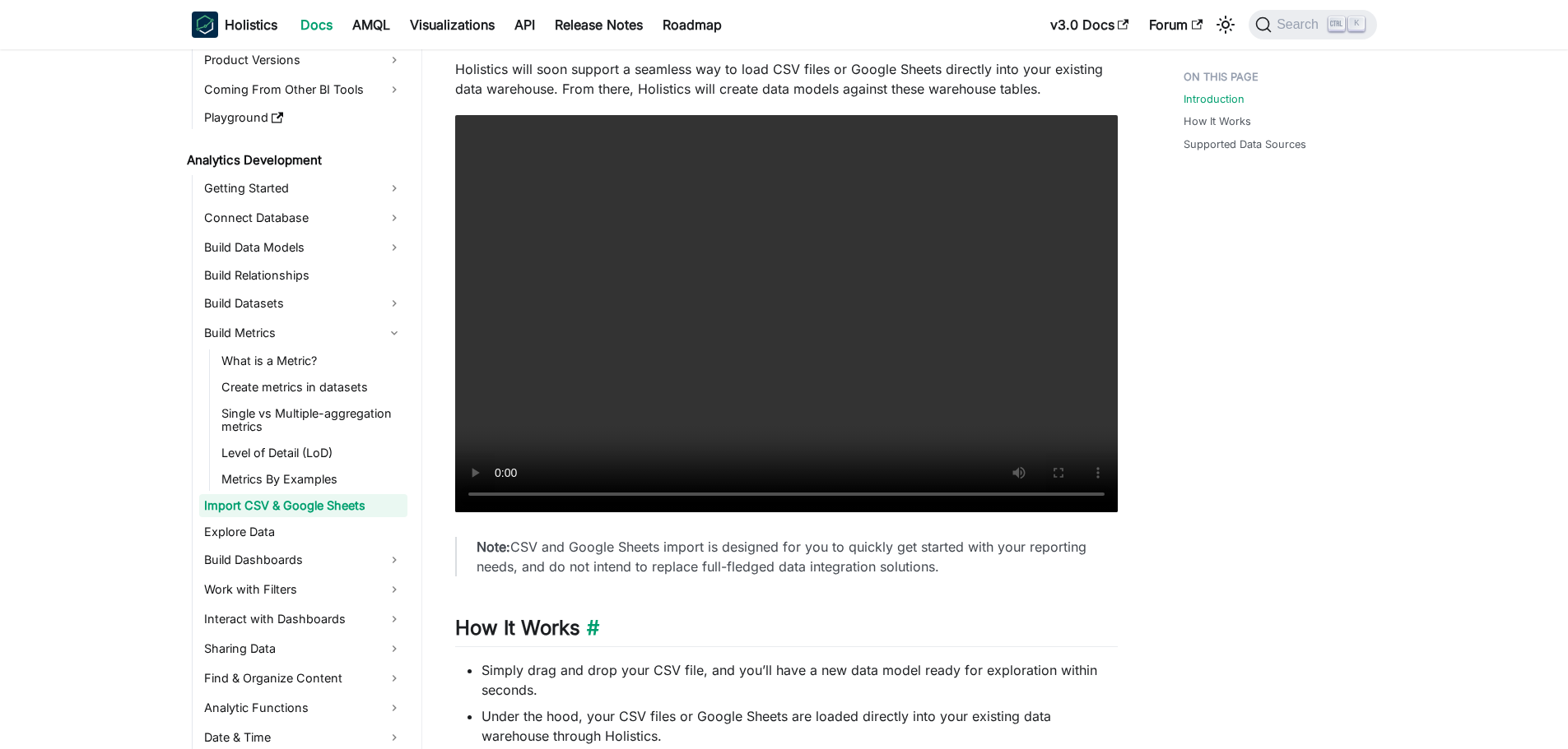
scroll to position [576, 0]
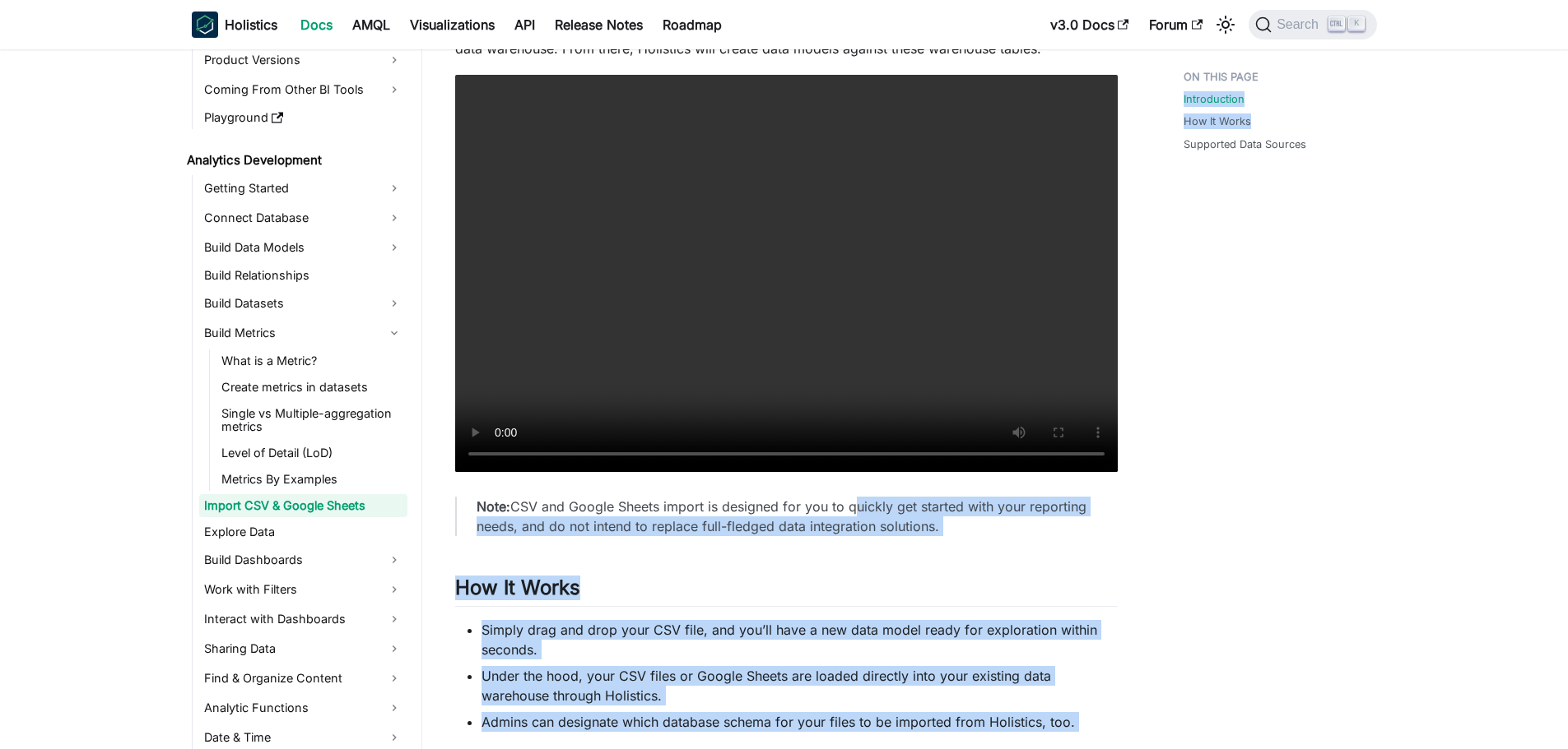
drag, startPoint x: 847, startPoint y: 510, endPoint x: 1173, endPoint y: 525, distance: 326.3
click at [1040, 453] on div "Analytics Development Import CSV & Google Sheets On this page Import CSV & Goog…" at bounding box center [908, 376] width 971 height 1779
click at [1040, 453] on div "Introduction How It Works Supported Data Sources" at bounding box center [1272, 376] width 243 height 1779
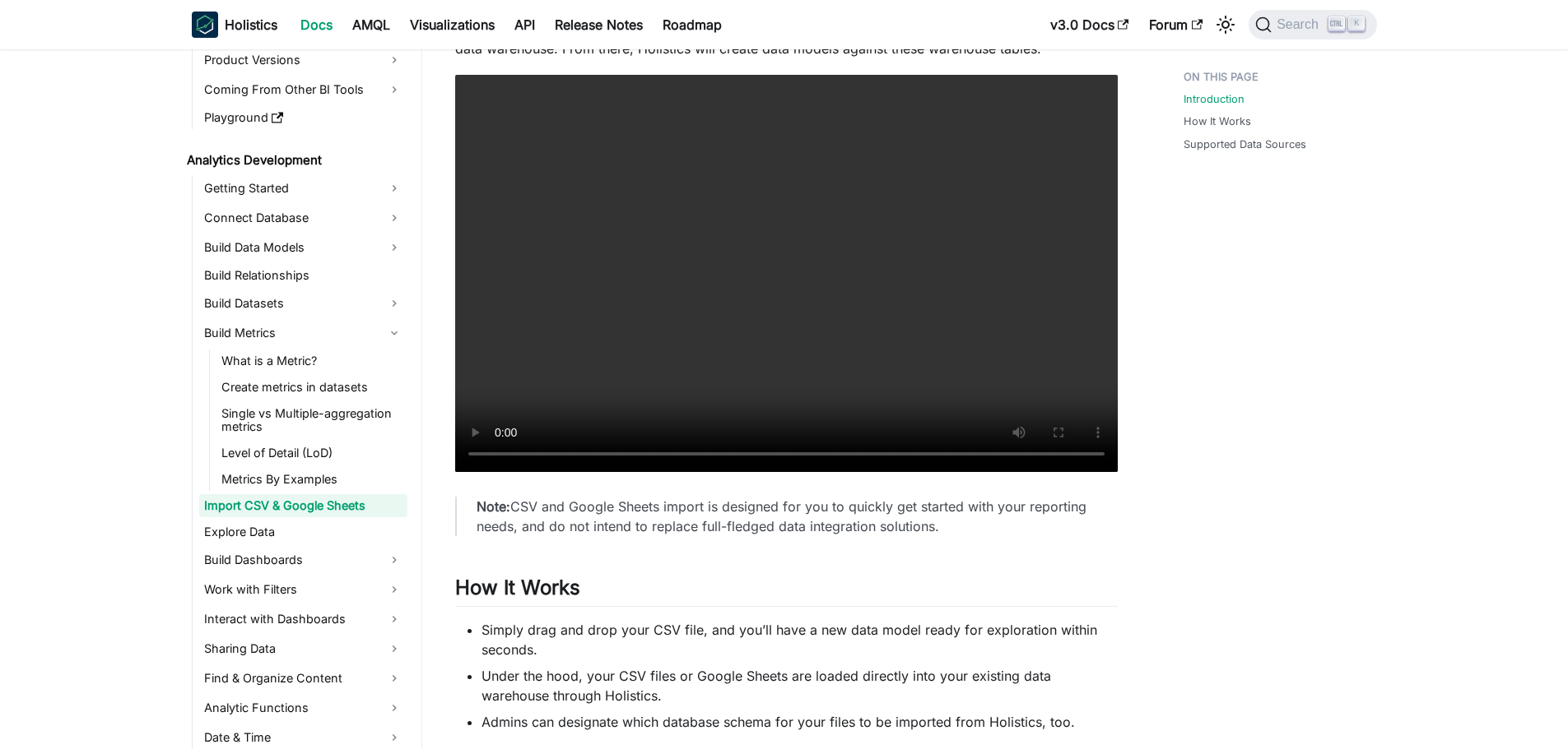
drag, startPoint x: 979, startPoint y: 525, endPoint x: 894, endPoint y: 520, distance: 85.1
click at [894, 453] on p "Note: CSV and Google Sheets import is designed for you to quickly get started w…" at bounding box center [787, 517] width 621 height 40
drag, startPoint x: 710, startPoint y: 527, endPoint x: 919, endPoint y: 527, distance: 209.0
click at [919, 453] on p "Note: CSV and Google Sheets import is designed for you to quickly get started w…" at bounding box center [787, 517] width 621 height 40
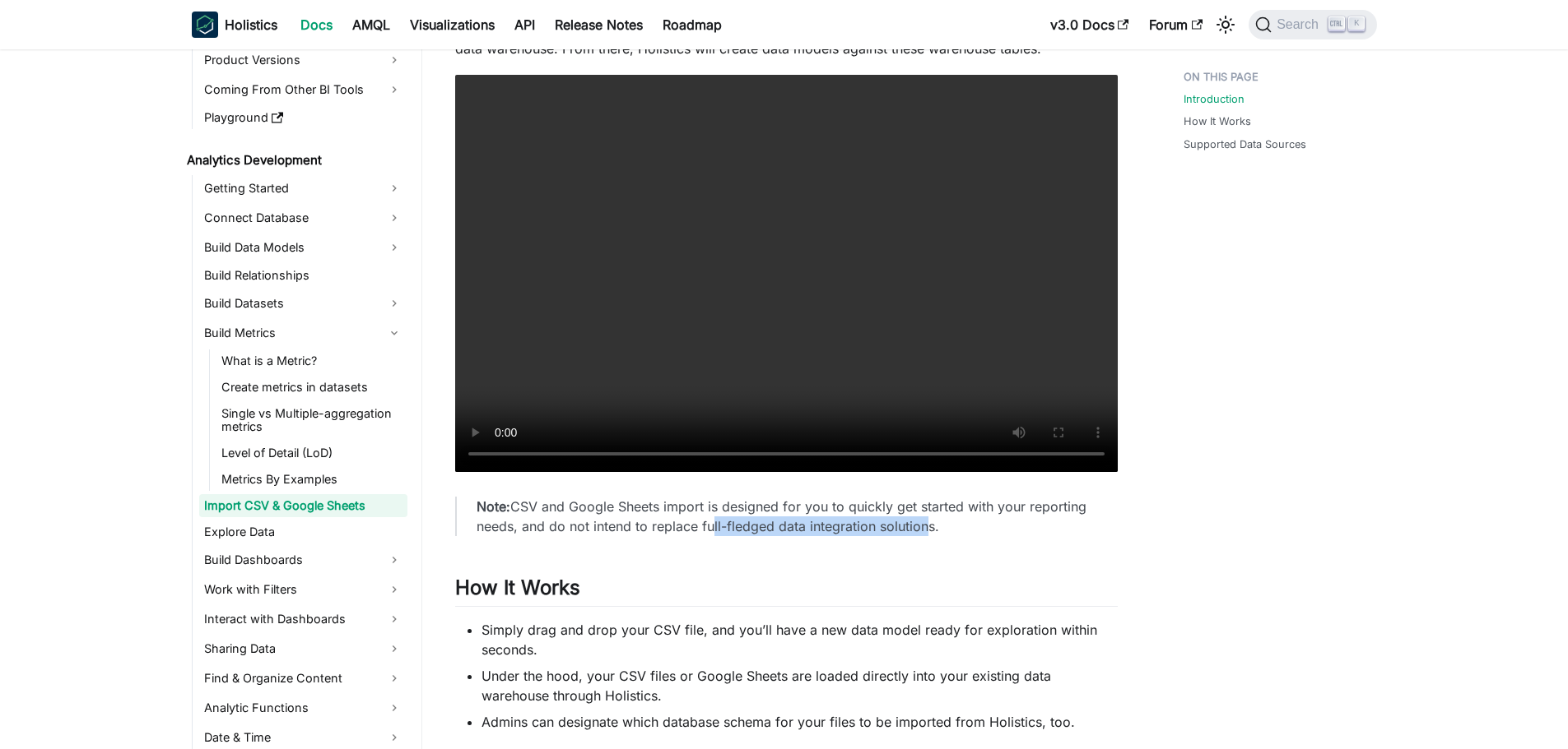
click at [919, 453] on p "Note: CSV and Google Sheets import is designed for you to quickly get started w…" at bounding box center [787, 517] width 621 height 40
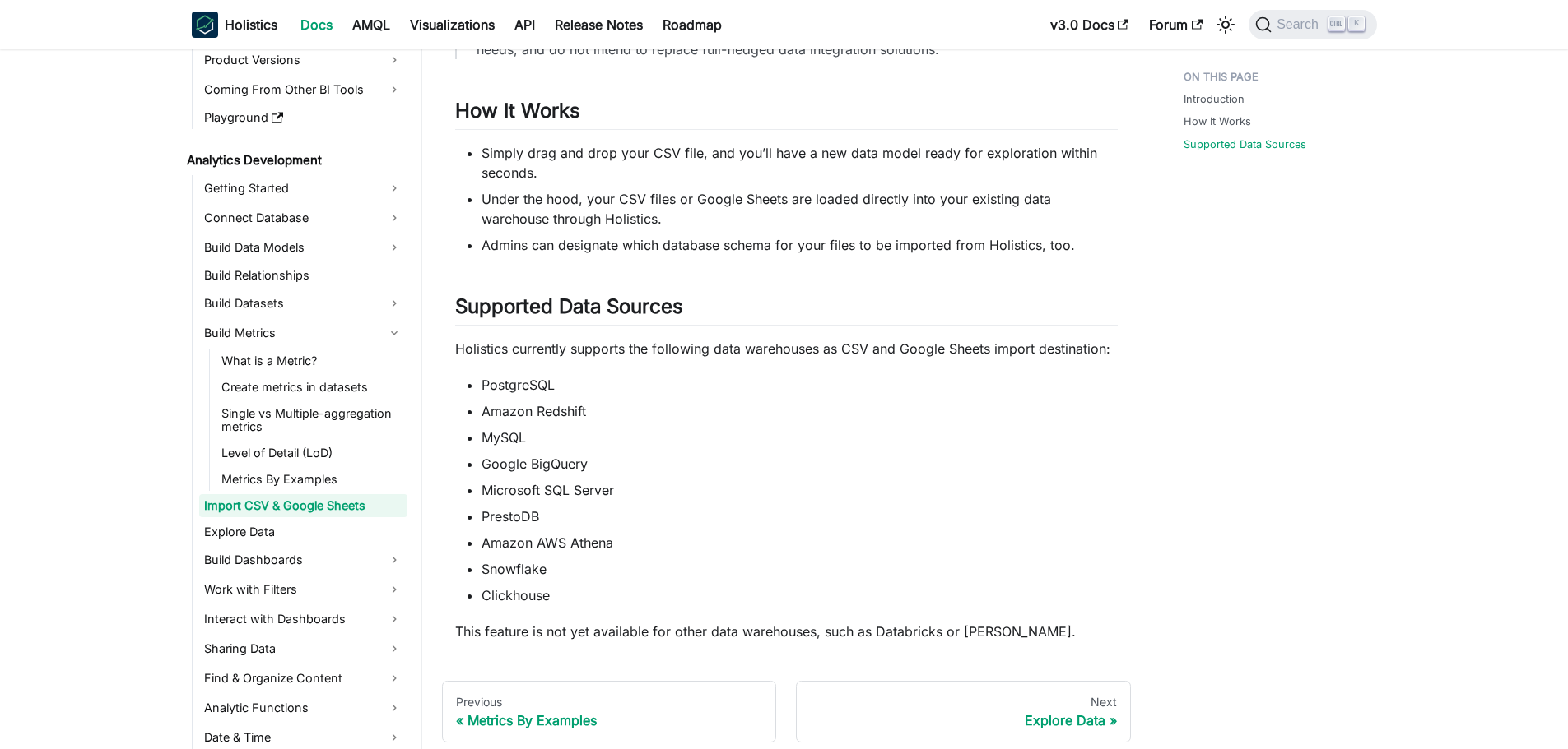
scroll to position [1151, 0]
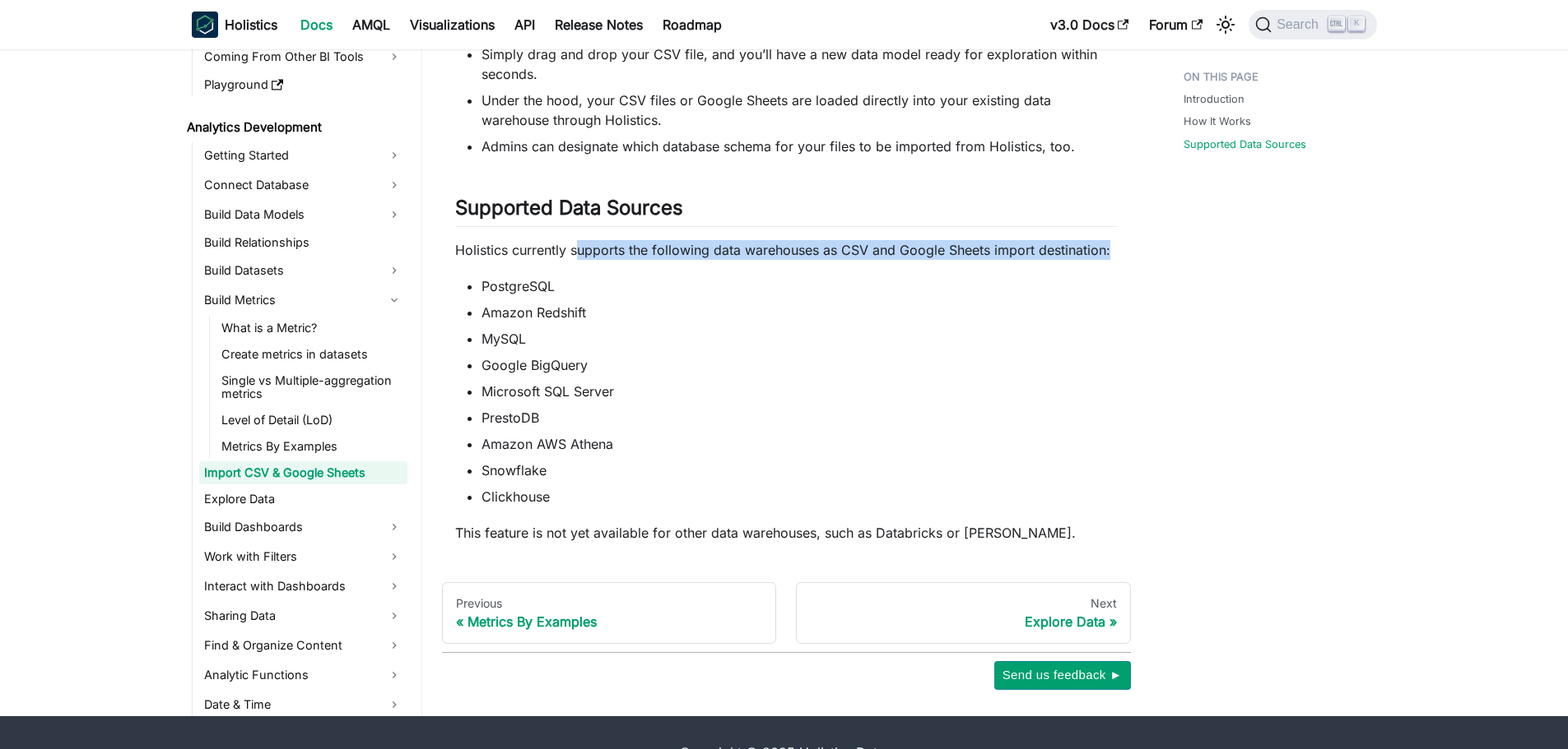
drag, startPoint x: 576, startPoint y: 248, endPoint x: 1114, endPoint y: 243, distance: 538.0
click at [1040, 243] on p "Holistics currently supports the following data warehouses as CSV and Google Sh…" at bounding box center [786, 250] width 662 height 20
click at [1026, 326] on ul "PostgreSQL Amazon Redshift MySQL Google BigQuery Microsoft SQL Server PrestoDB …" at bounding box center [786, 391] width 662 height 230
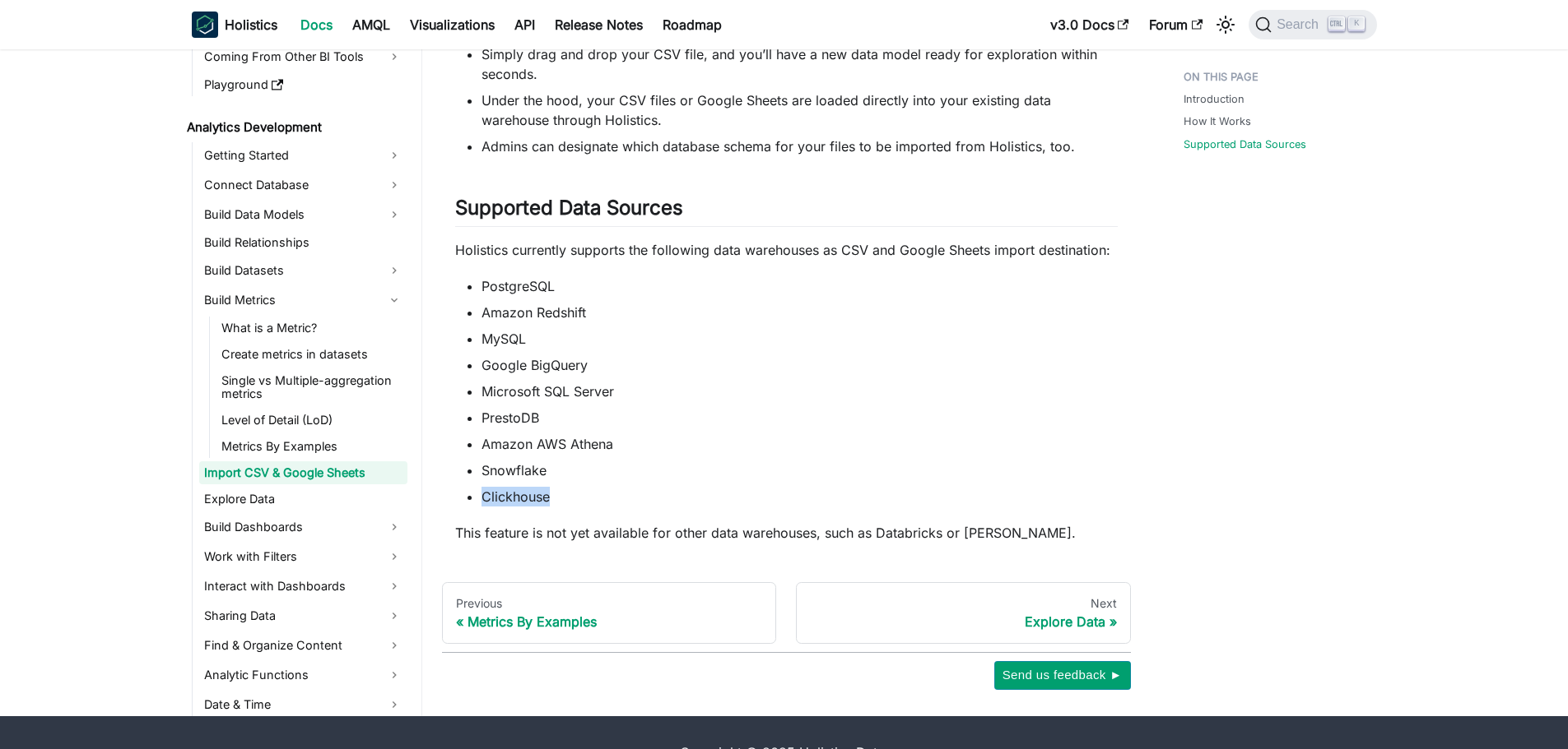
drag, startPoint x: 479, startPoint y: 505, endPoint x: 555, endPoint y: 504, distance: 76.0
click at [555, 453] on ul "PostgreSQL Amazon Redshift MySQL Google BigQuery Microsoft SQL Server PrestoDB …" at bounding box center [786, 391] width 662 height 230
click at [559, 453] on li "Clickhouse" at bounding box center [799, 497] width 636 height 20
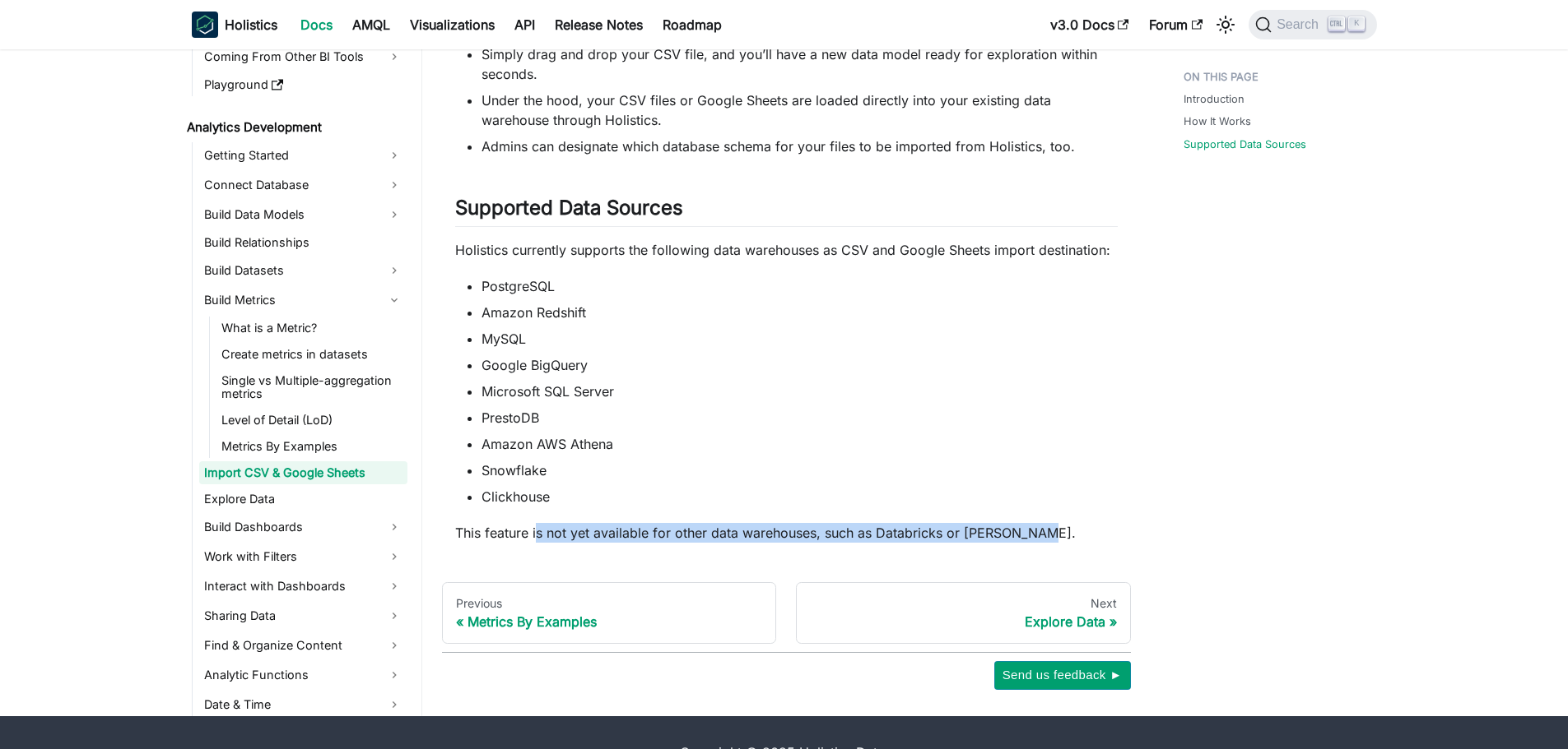
drag, startPoint x: 621, startPoint y: 537, endPoint x: 1070, endPoint y: 541, distance: 449.0
click at [1040, 453] on p "This feature is not yet available for other data warehouses, such as Databricks…" at bounding box center [786, 533] width 662 height 20
drag, startPoint x: 1070, startPoint y: 541, endPoint x: 981, endPoint y: 538, distance: 89.1
click at [981, 453] on p "This feature is not yet available for other data warehouses, such as Databricks…" at bounding box center [786, 533] width 662 height 20
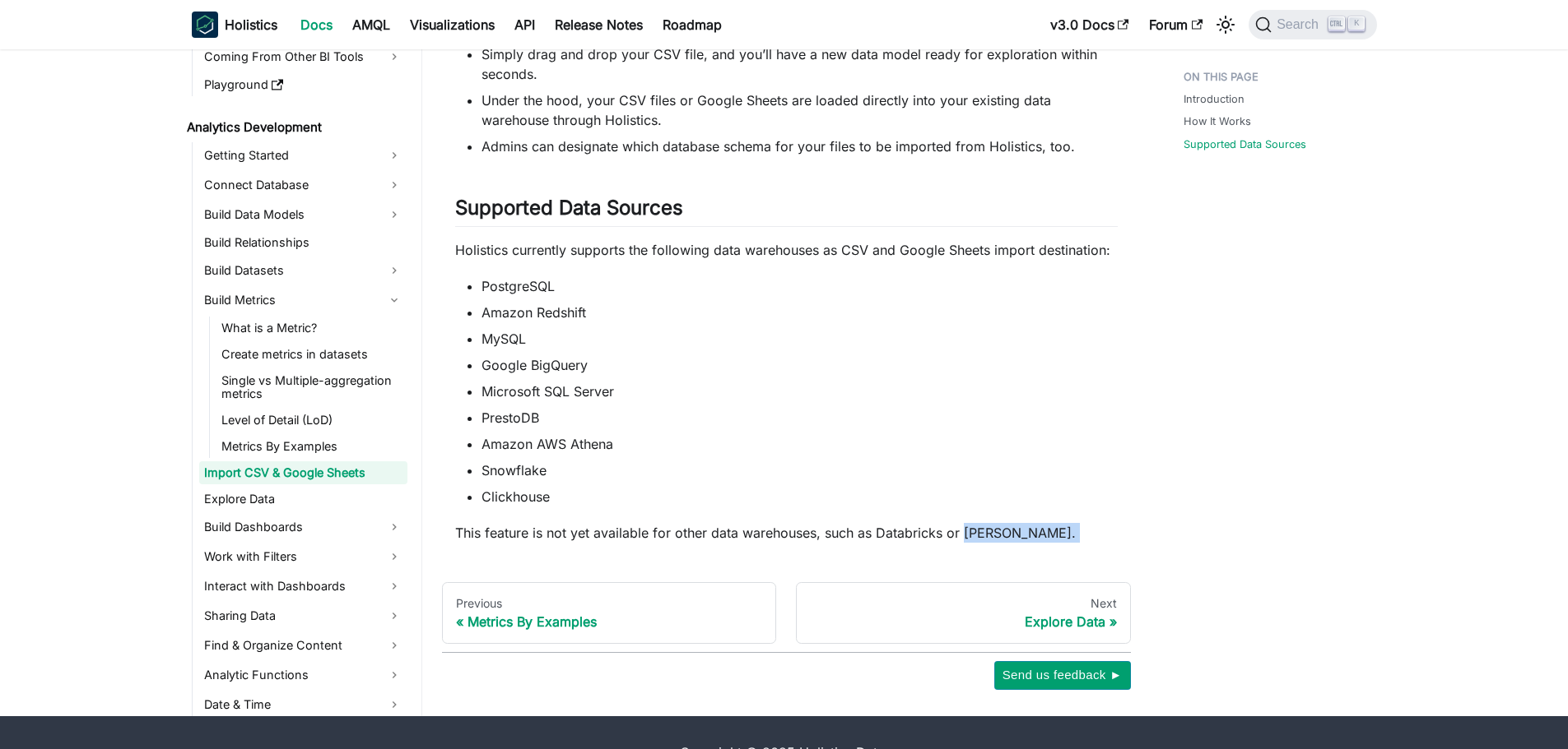
click at [1000, 453] on p "This feature is not yet available for other data warehouses, such as Databricks…" at bounding box center [786, 533] width 662 height 20
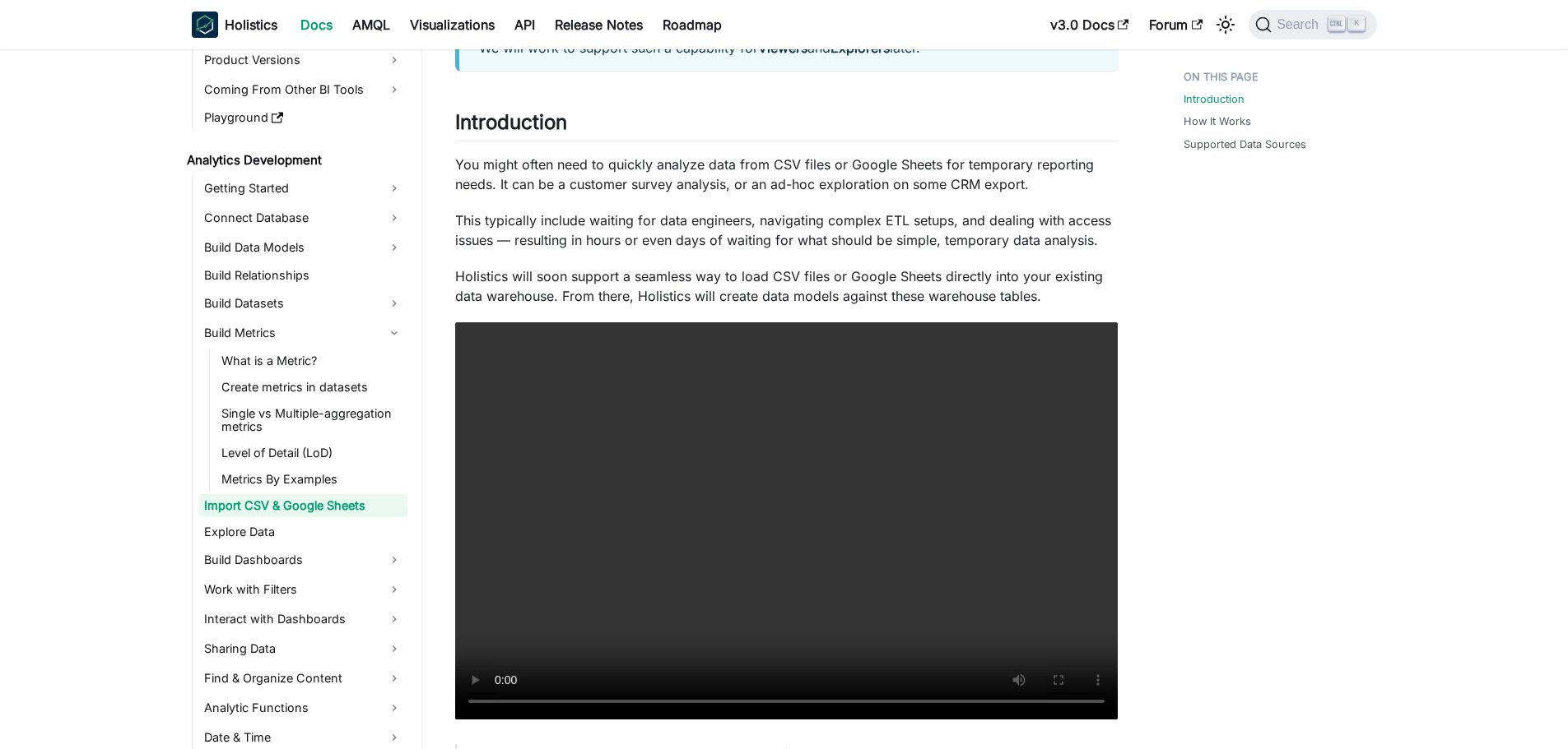
scroll to position [0, 0]
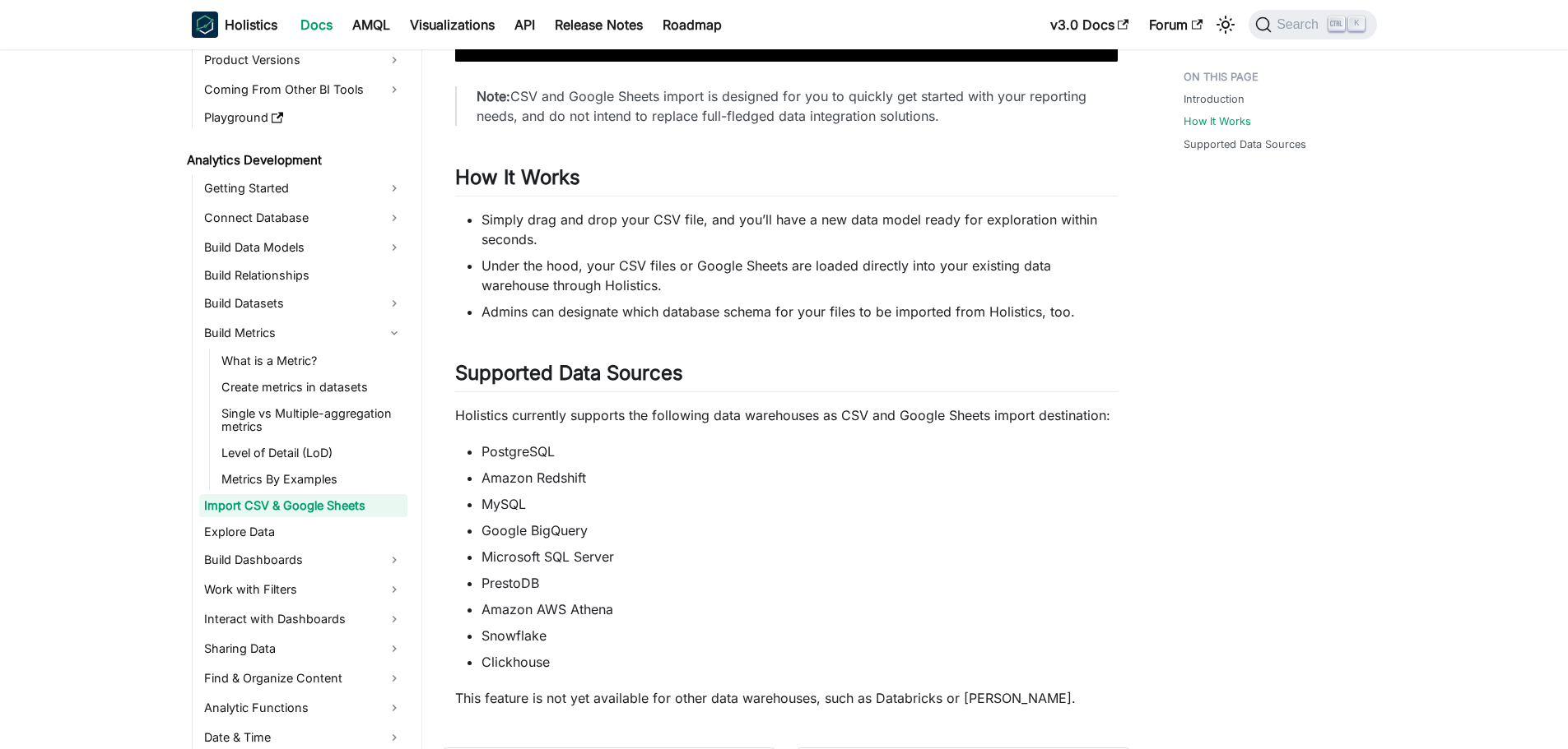
scroll to position [987, 0]
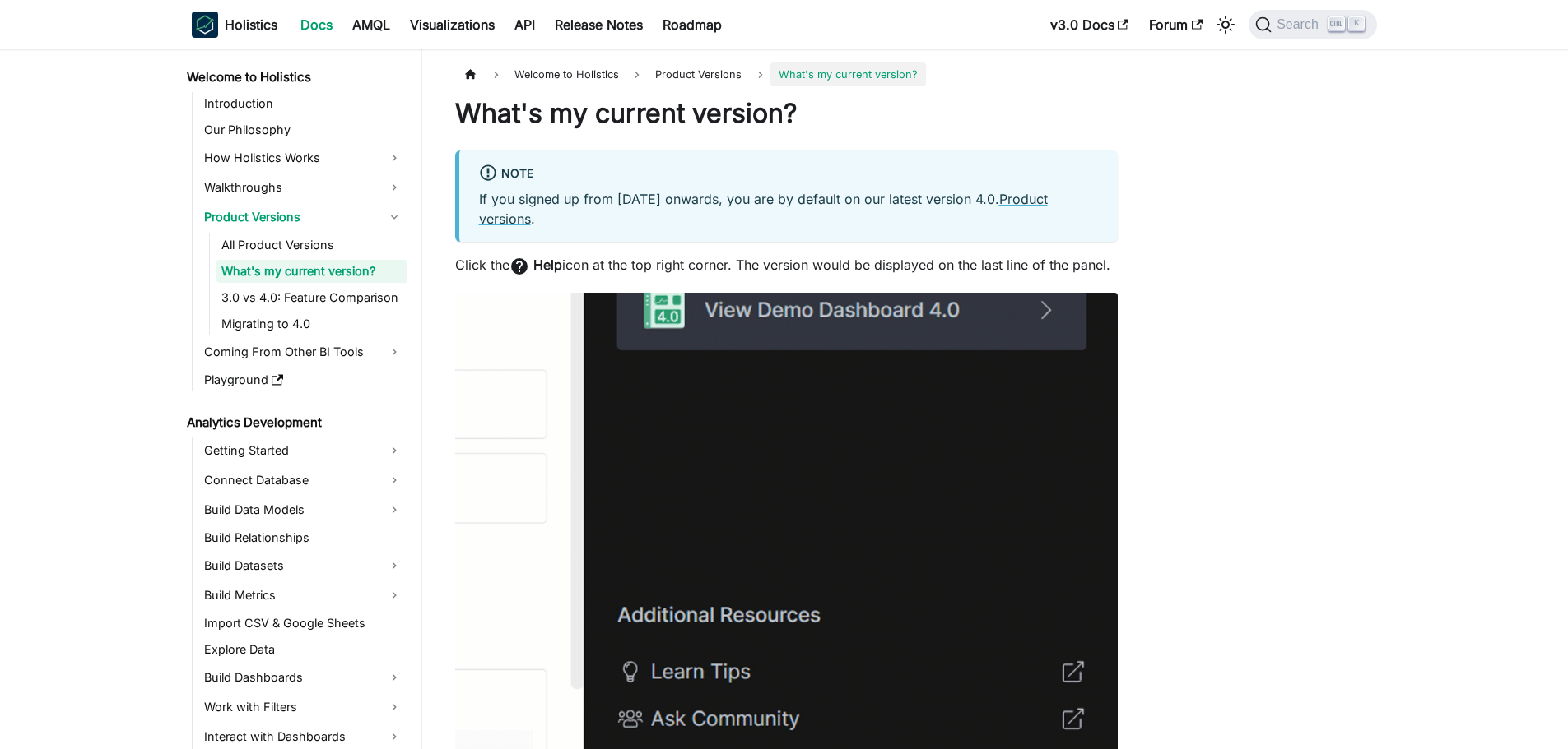
drag, startPoint x: 795, startPoint y: 258, endPoint x: 1159, endPoint y: 276, distance: 364.4
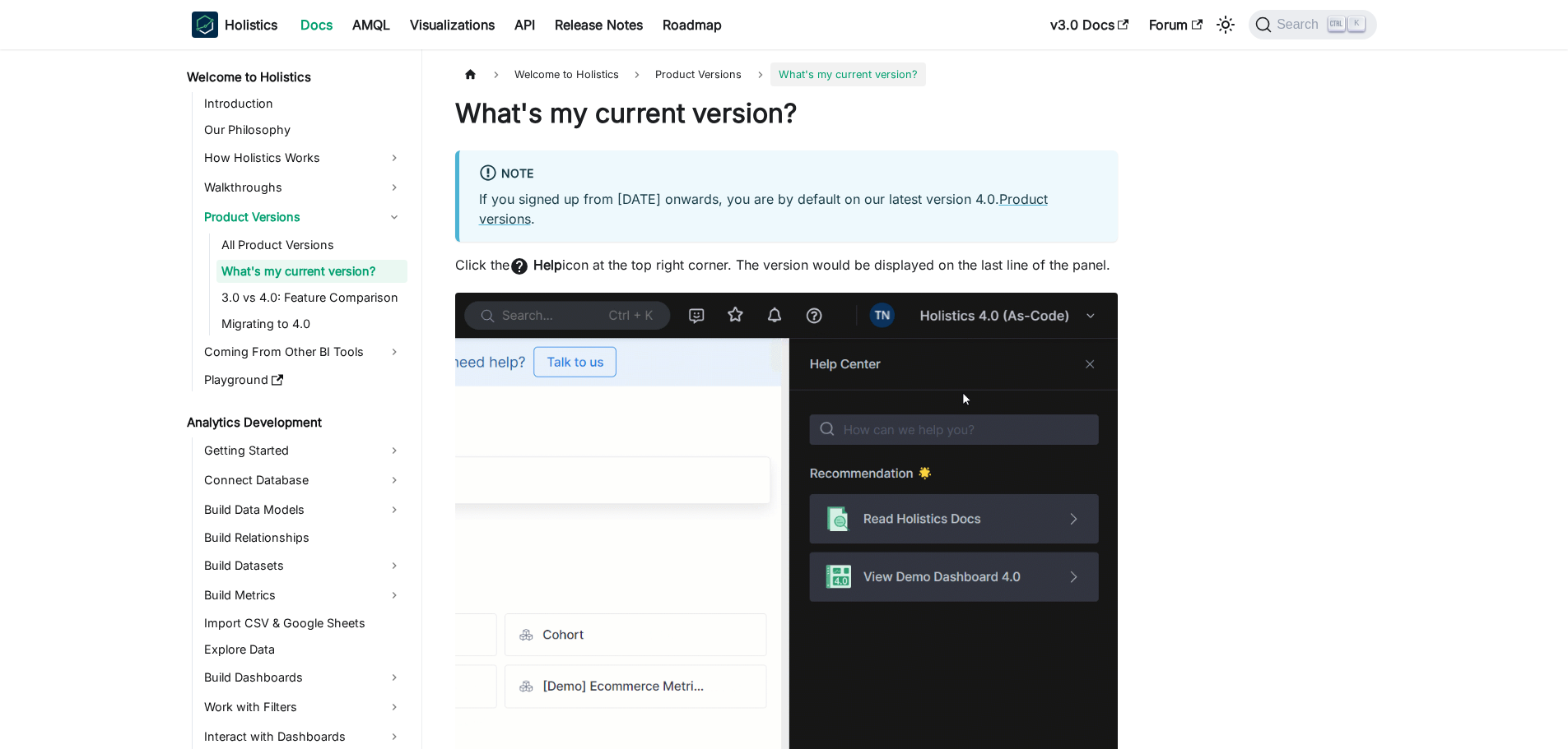
click at [1158, 276] on div "Welcome to Holistics Product Versions What's my current version? What's my curr…" at bounding box center [908, 609] width 971 height 1094
click at [1159, 276] on div "Welcome to Holistics Product Versions What's my current version? What's my curr…" at bounding box center [908, 609] width 971 height 1094
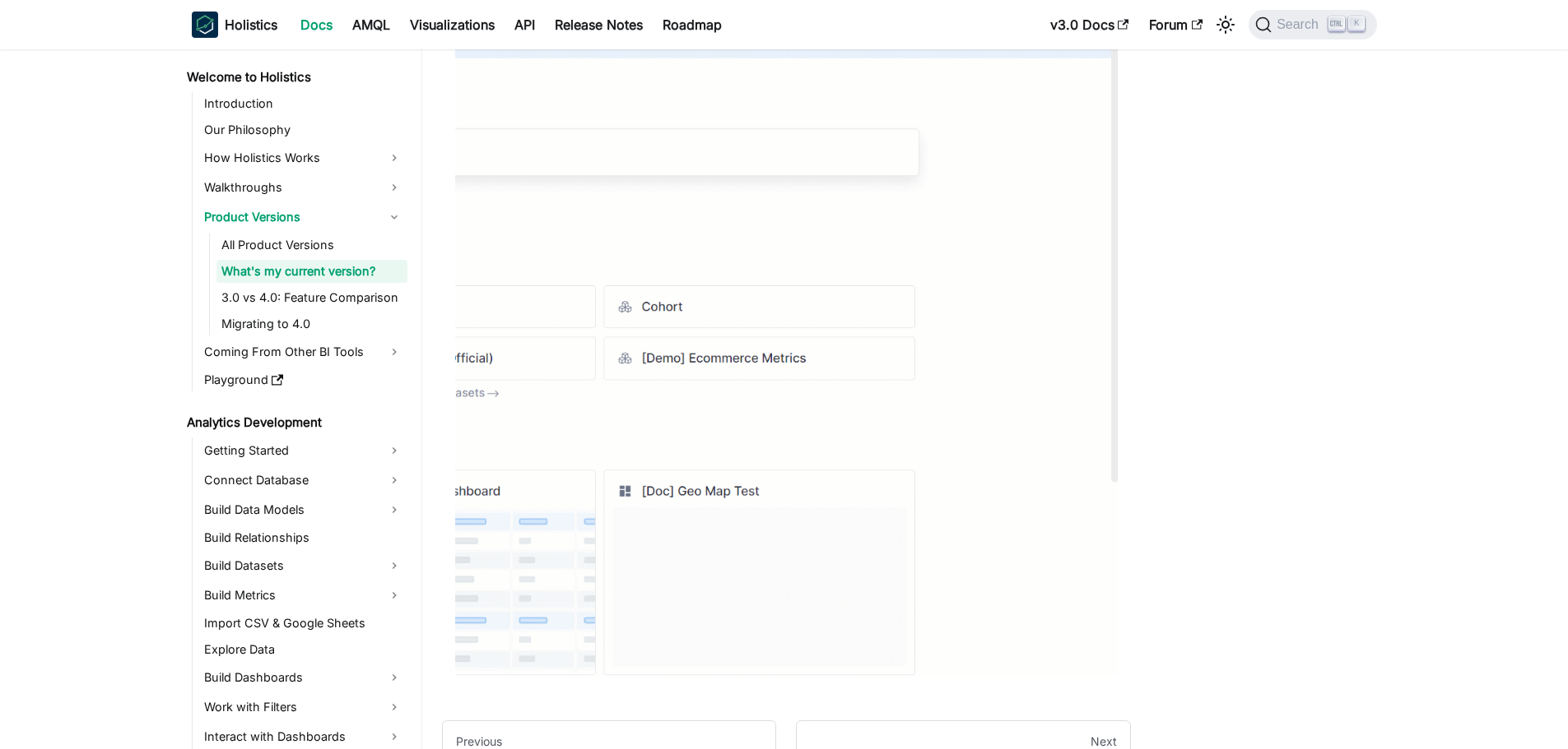
scroll to position [329, 0]
